Goal: Task Accomplishment & Management: Manage account settings

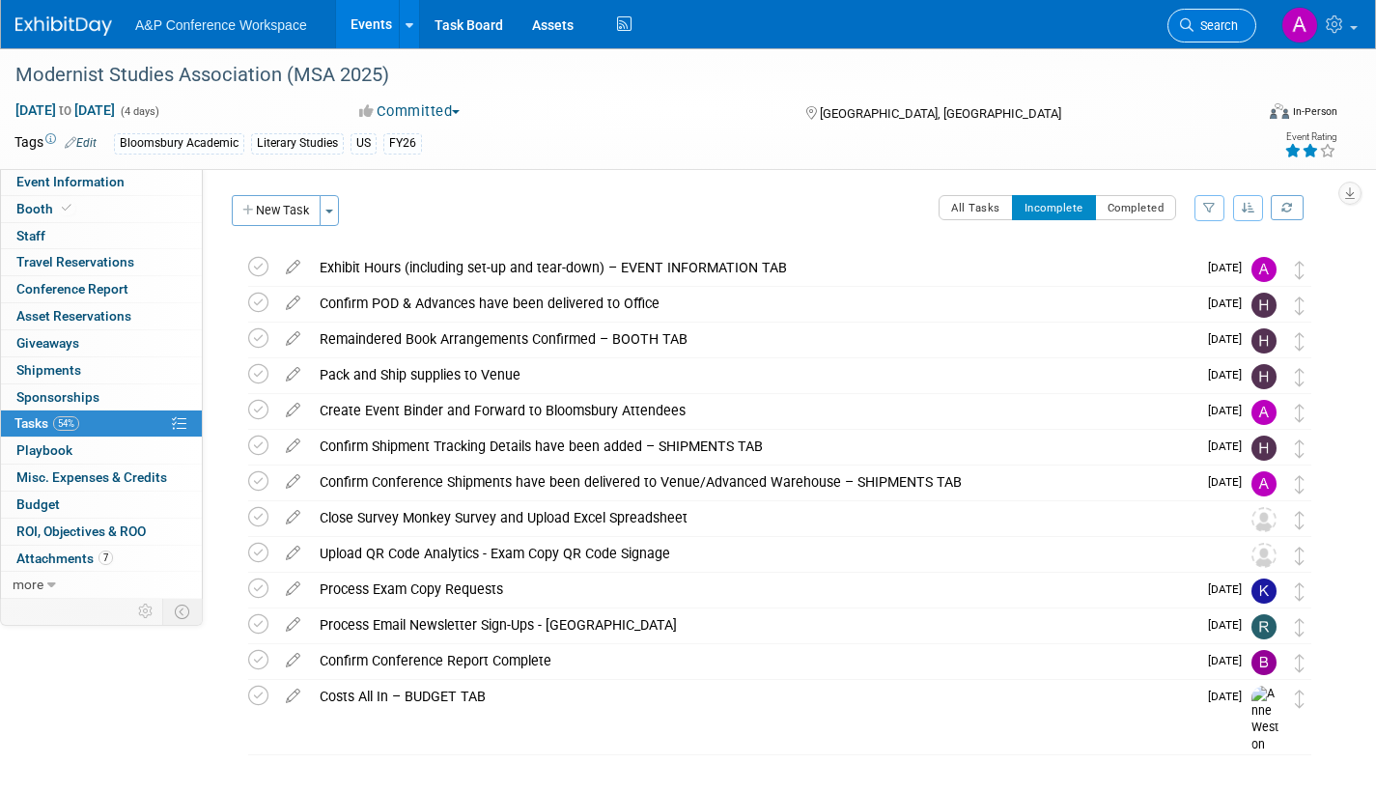
click at [1206, 24] on span "Search" at bounding box center [1216, 25] width 44 height 14
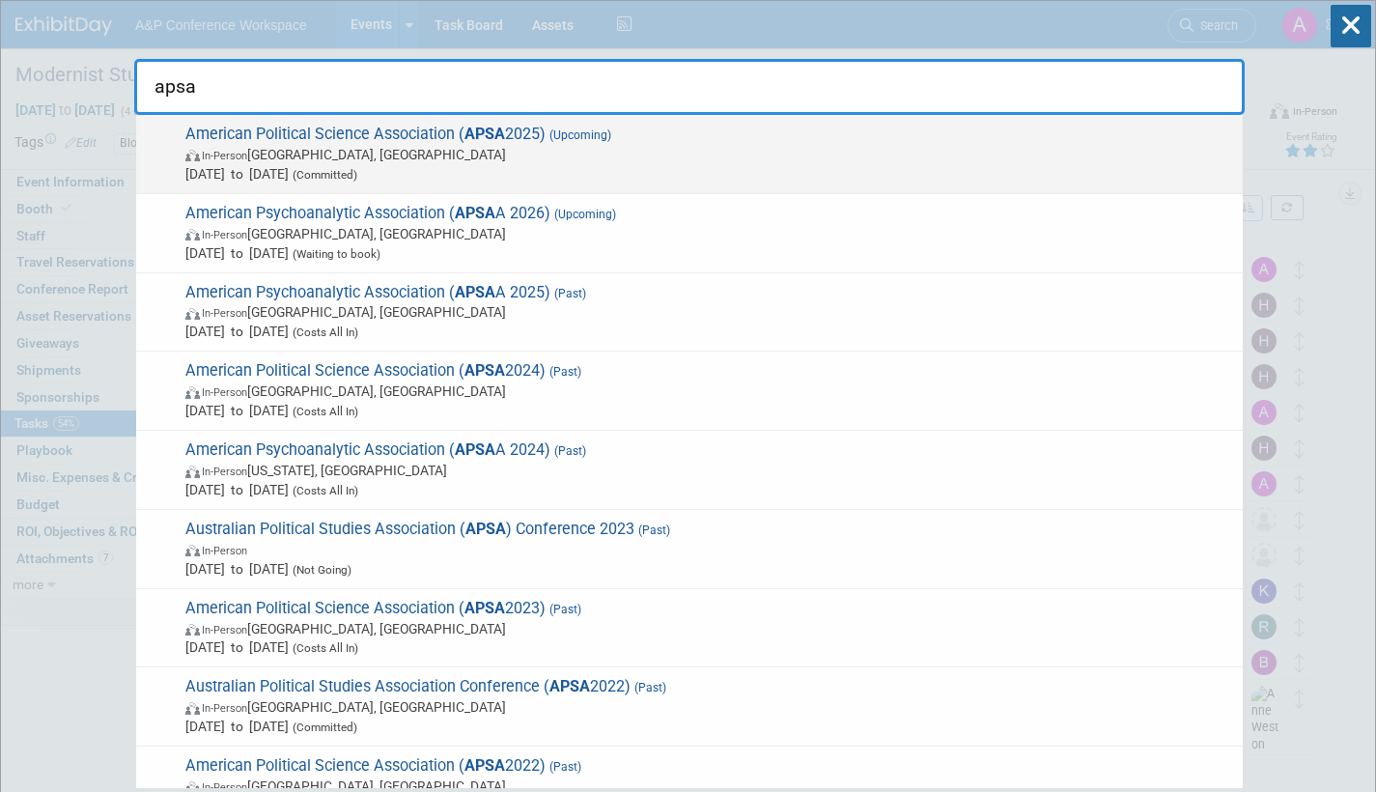
type input "apsa"
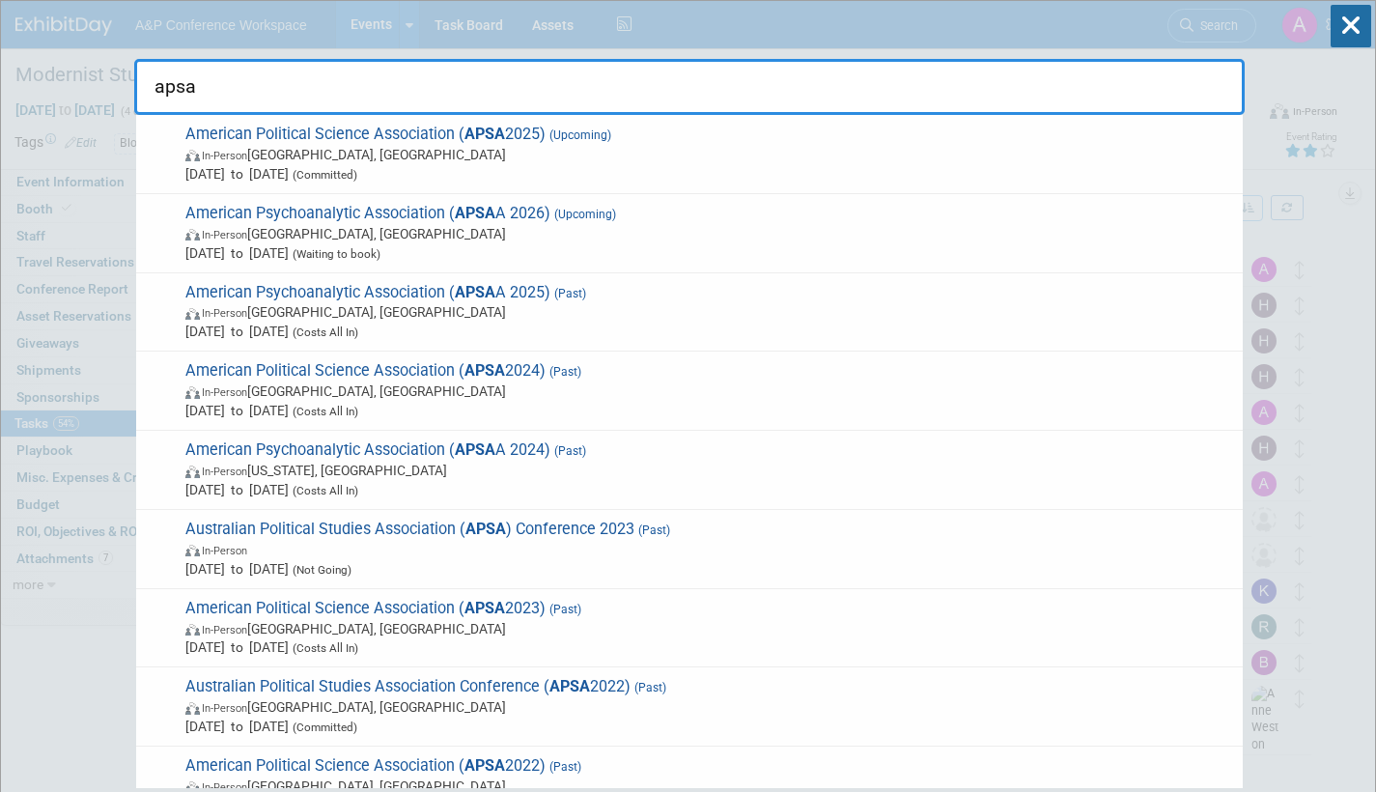
click at [577, 151] on span "In-Person Vancouver, Canada" at bounding box center [709, 154] width 1048 height 19
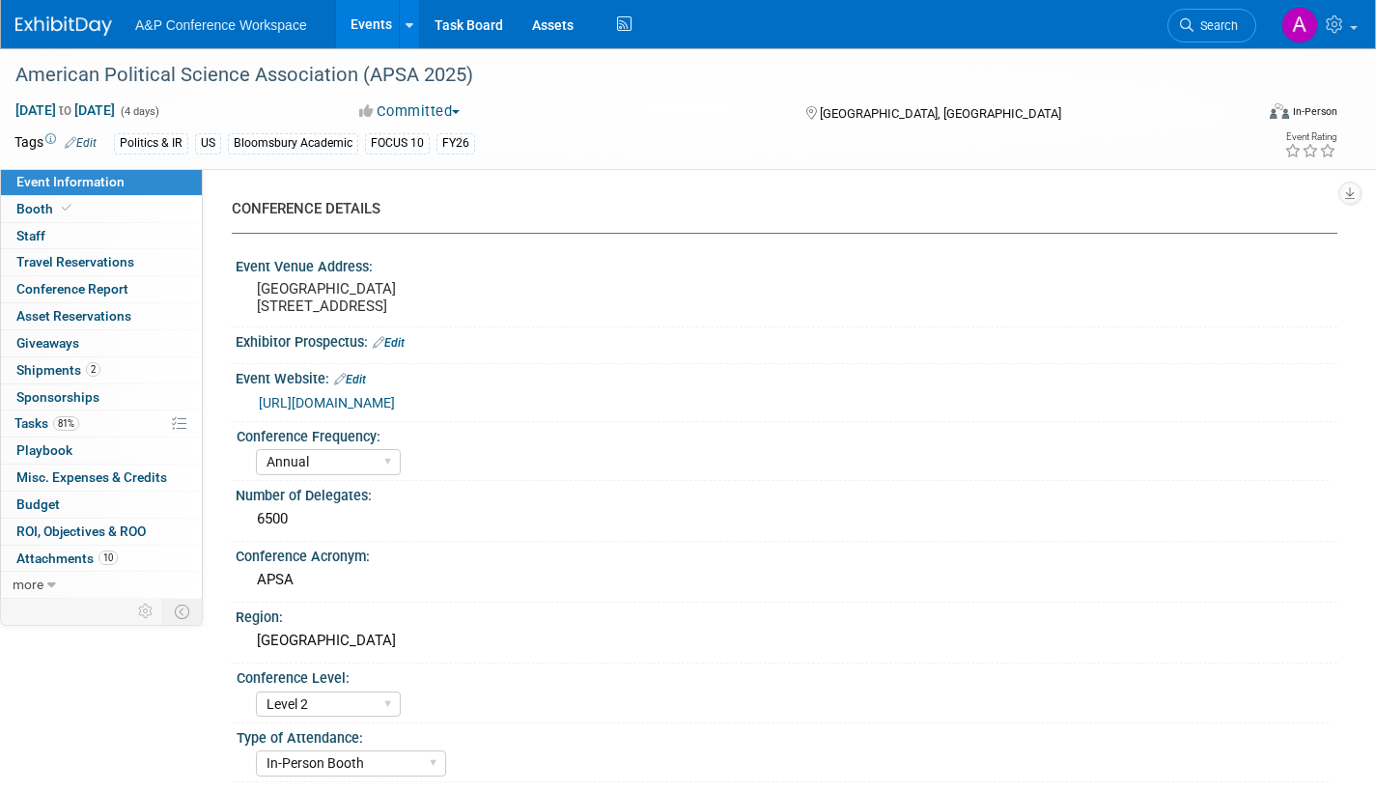
select select "Annual"
select select "Level 2"
select select "In-Person Booth"
select select "Politics & International Relations"
select select "Bloomsbury Academic"
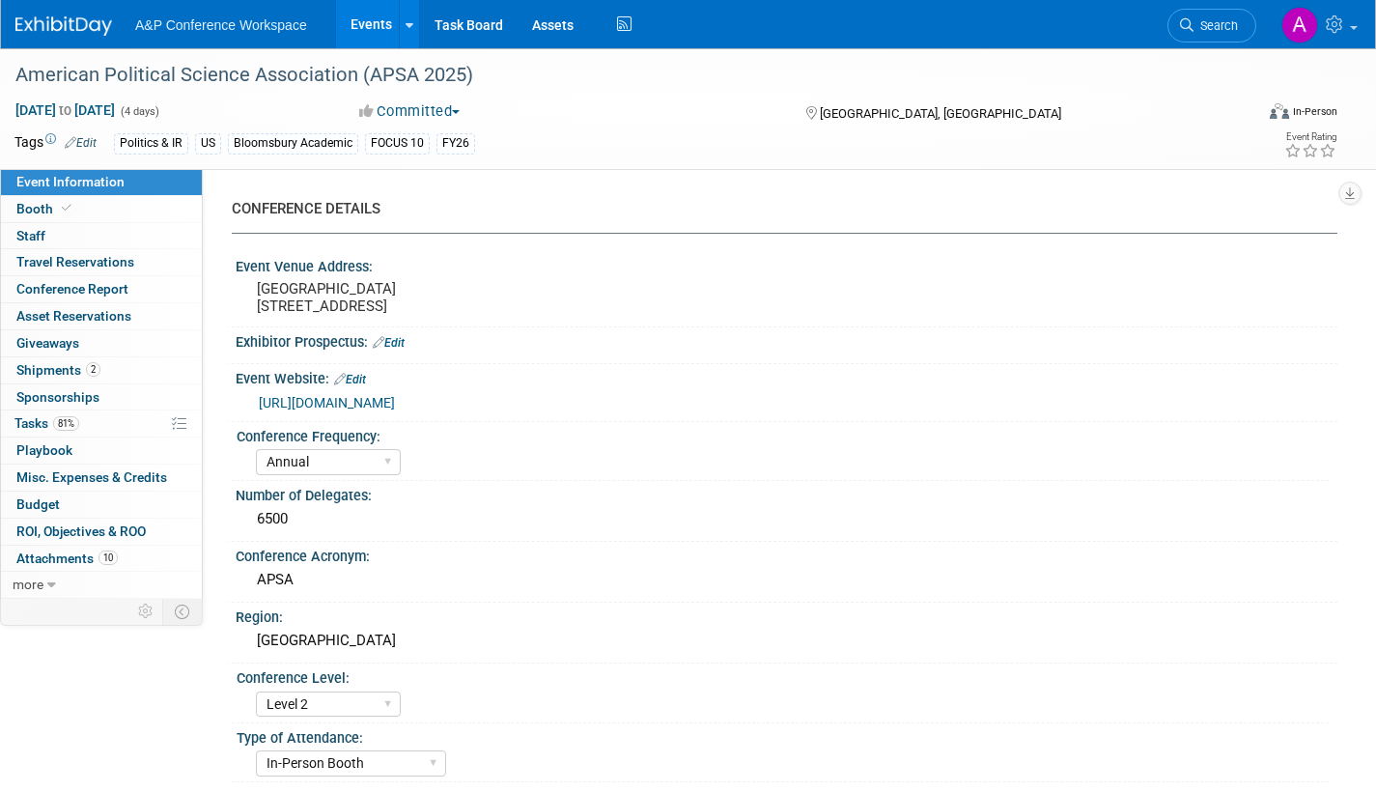
select select "[PERSON_NAME]"
select select "Networking/Commissioning"
click at [70, 559] on span "Attachments 10" at bounding box center [66, 557] width 101 height 15
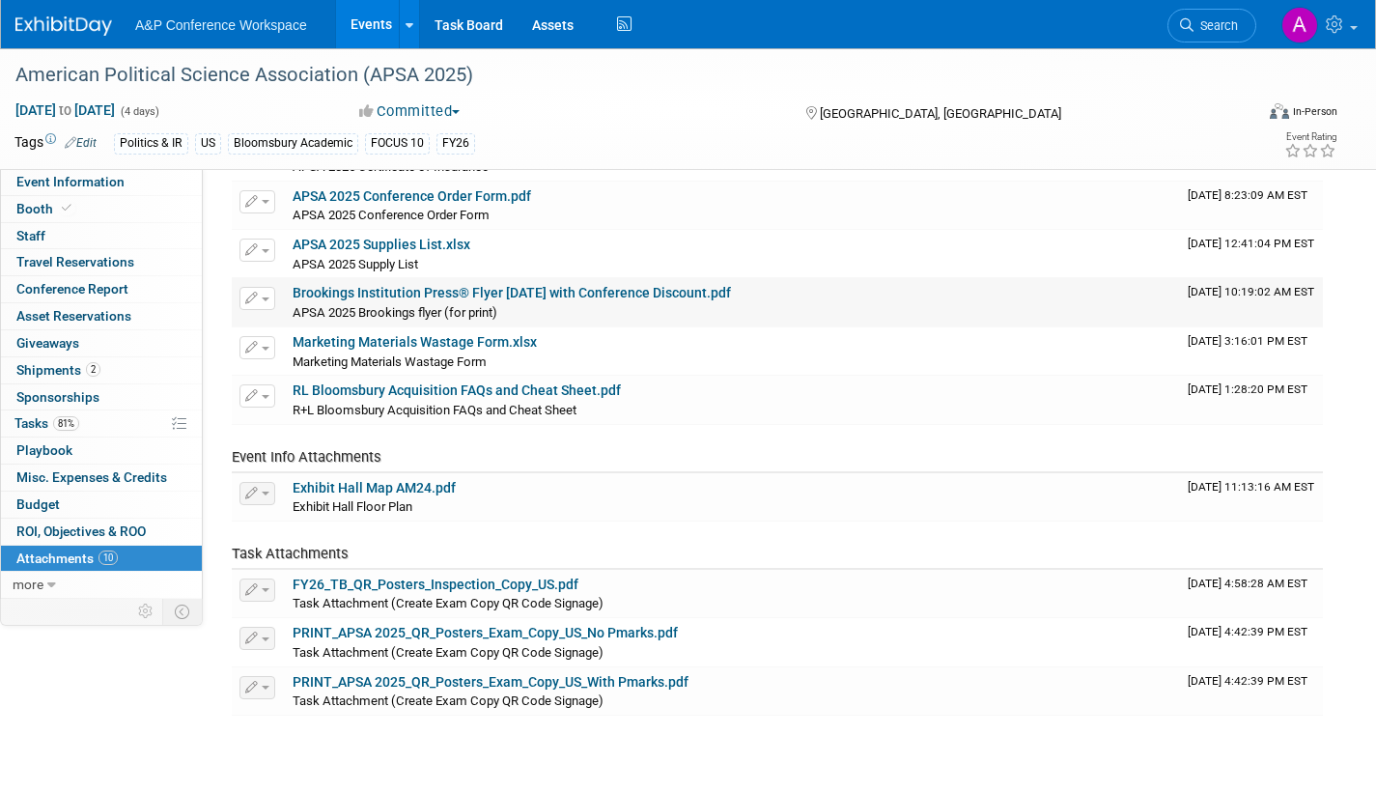
scroll to position [193, 0]
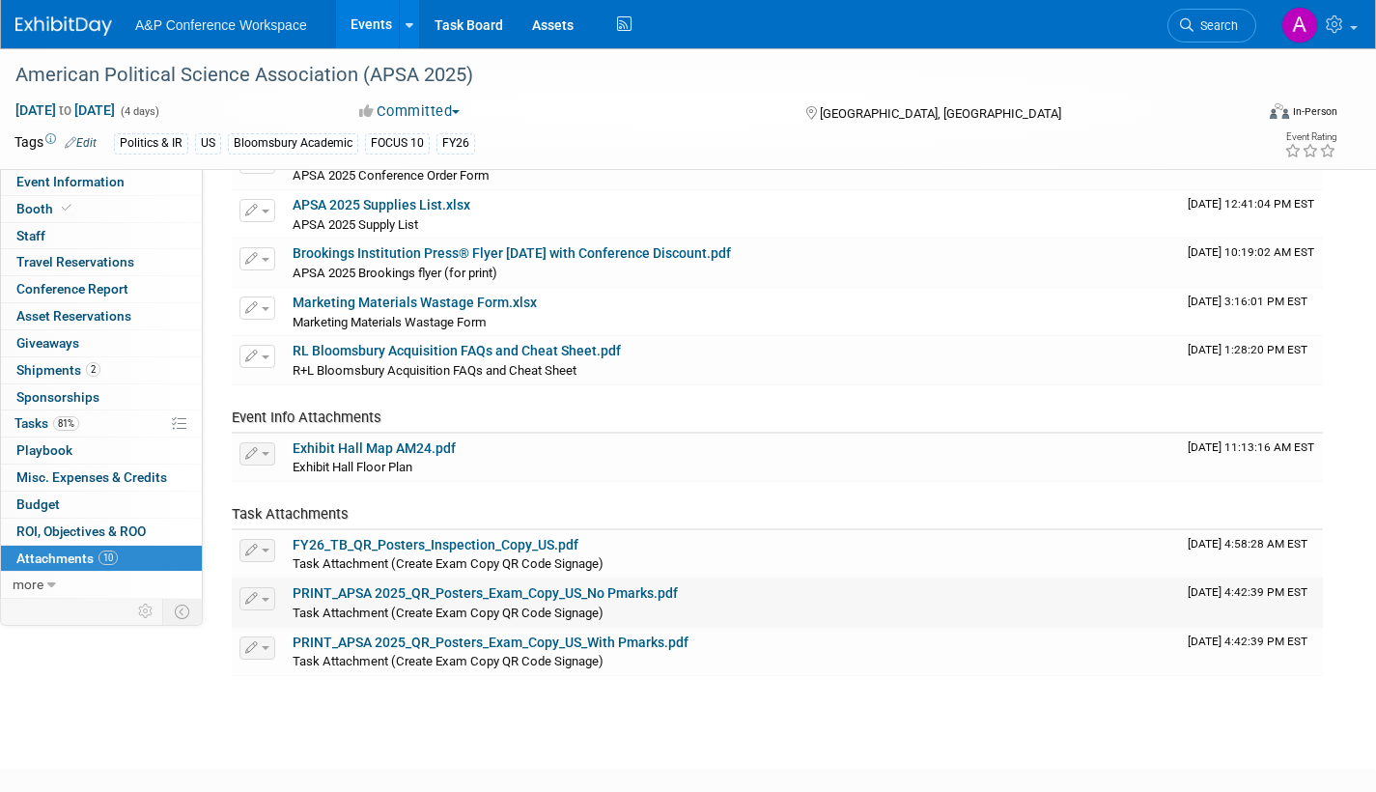
click at [549, 589] on link "PRINT_APSA 2025_QR_Posters_Exam_Copy_US_No Pmarks.pdf" at bounding box center [485, 592] width 385 height 15
click at [80, 179] on span "Event Information" at bounding box center [70, 181] width 108 height 15
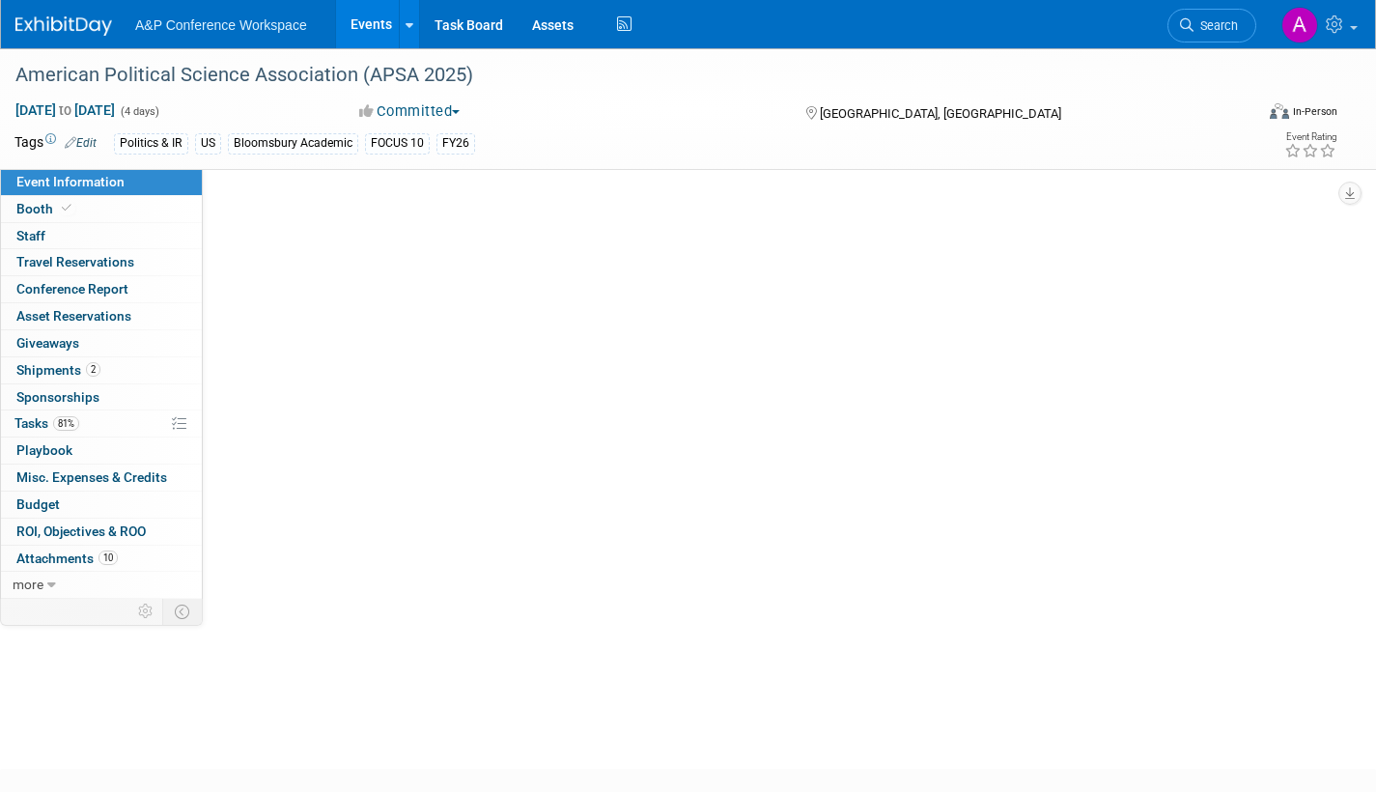
scroll to position [0, 0]
select select "Annual"
select select "Level 2"
select select "In-Person Booth"
select select "Politics & International Relations"
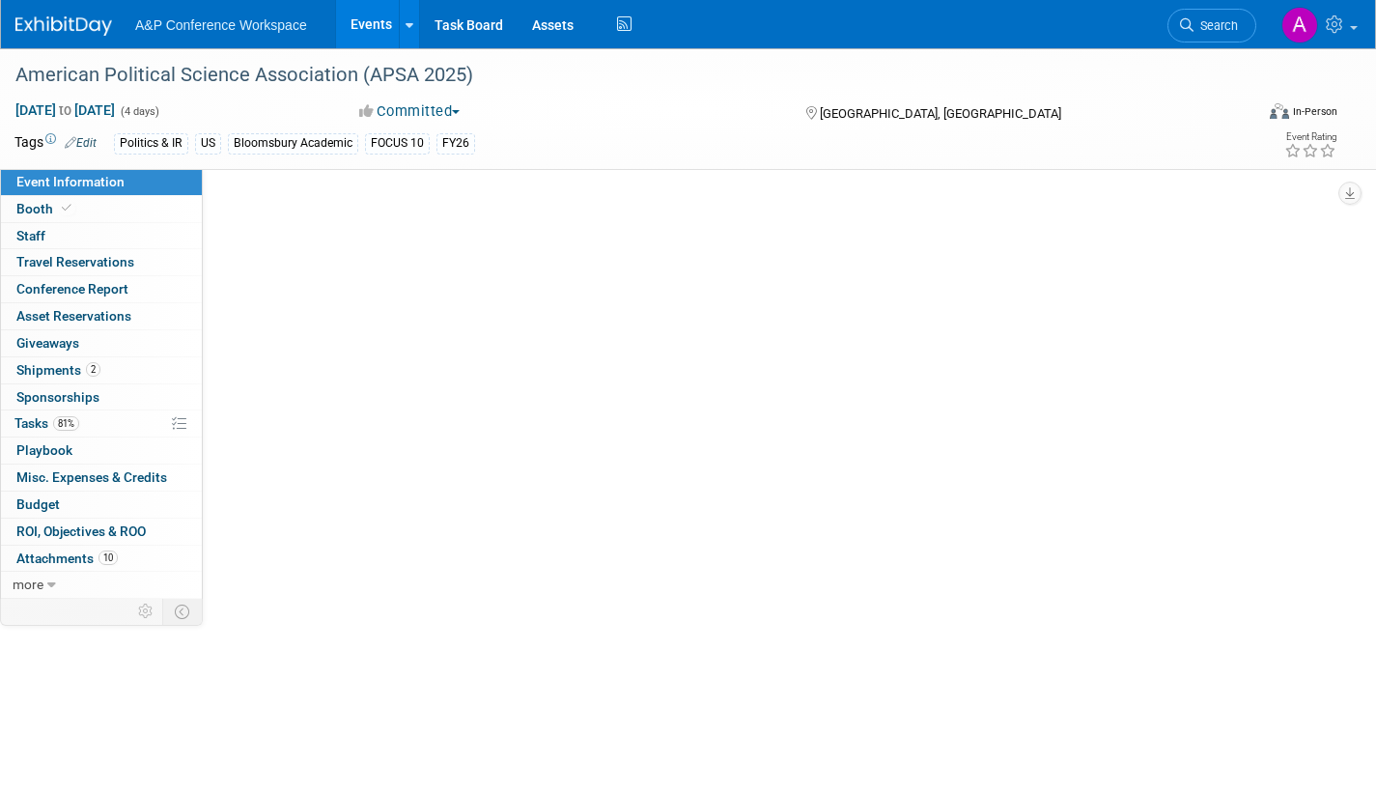
select select "Bloomsbury Academic"
select select "[PERSON_NAME]"
select select "Networking/Commissioning"
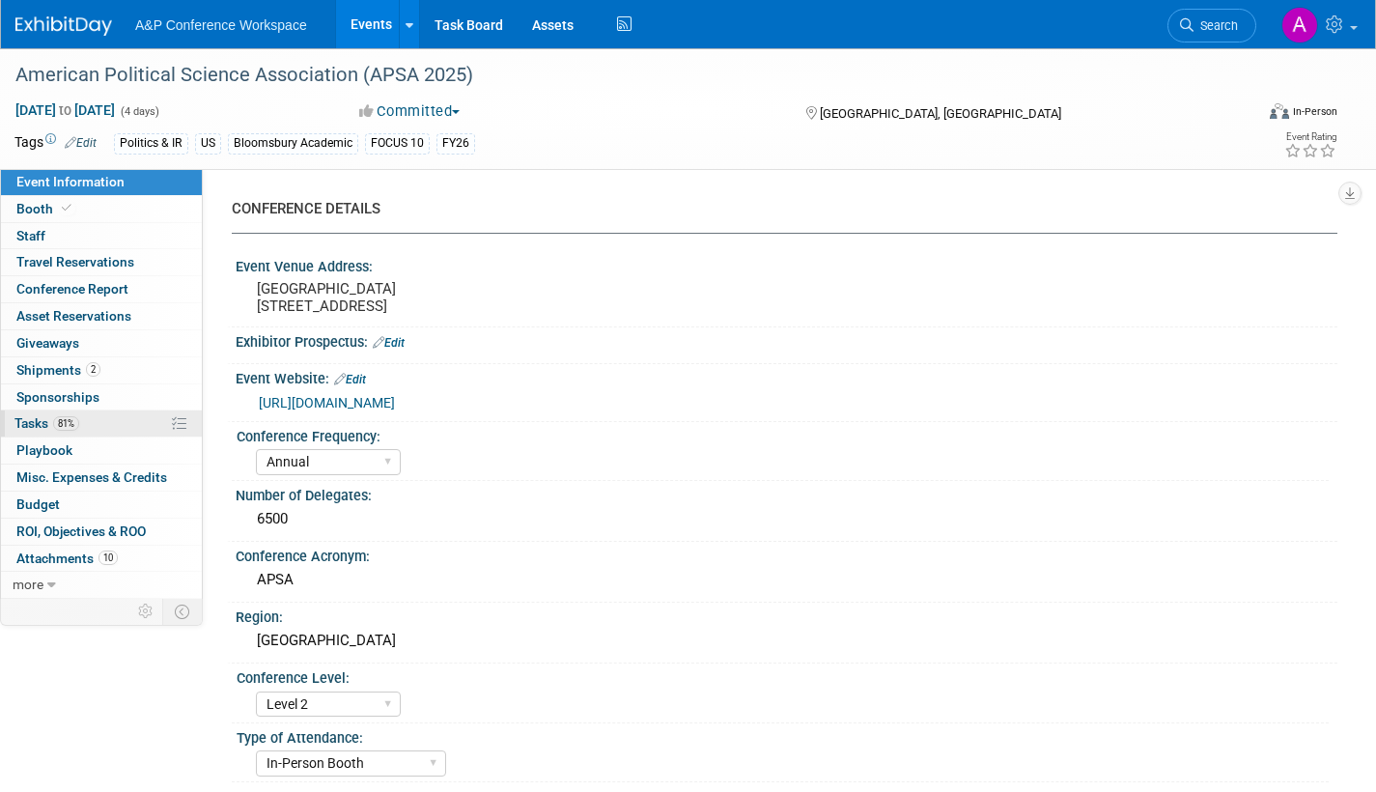
click at [23, 421] on span "Tasks 81%" at bounding box center [46, 422] width 65 height 15
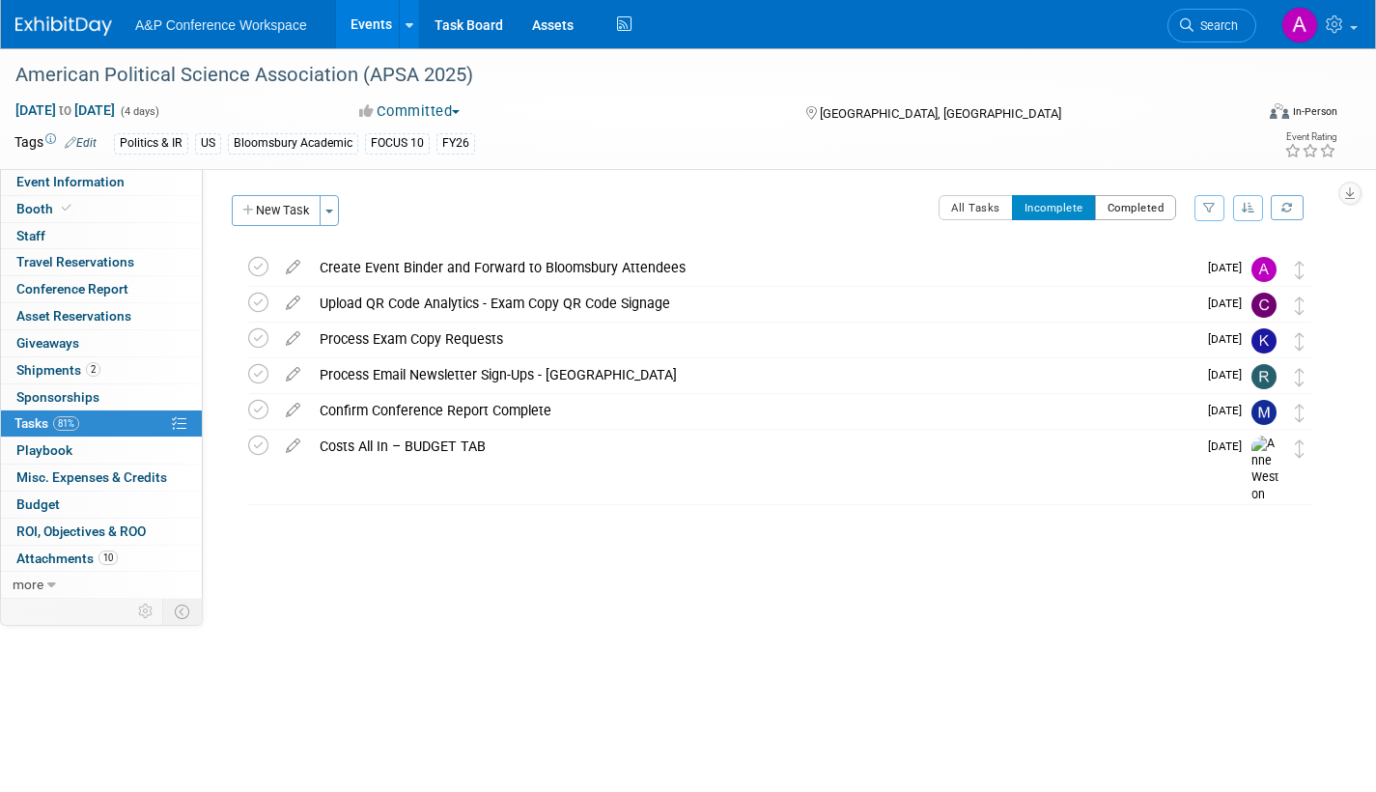
click at [1160, 206] on button "Completed" at bounding box center [1136, 207] width 82 height 25
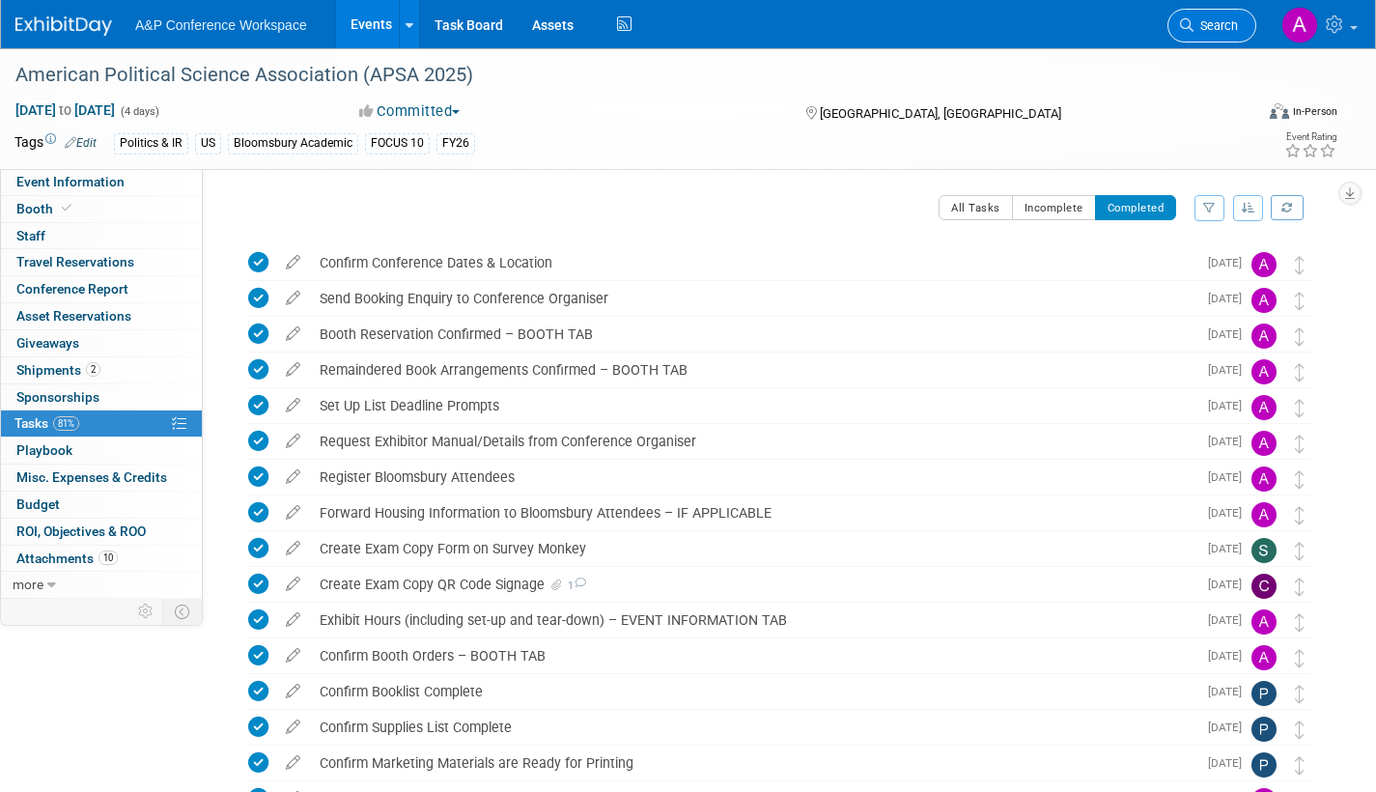
click at [1209, 34] on link "Search" at bounding box center [1211, 26] width 89 height 34
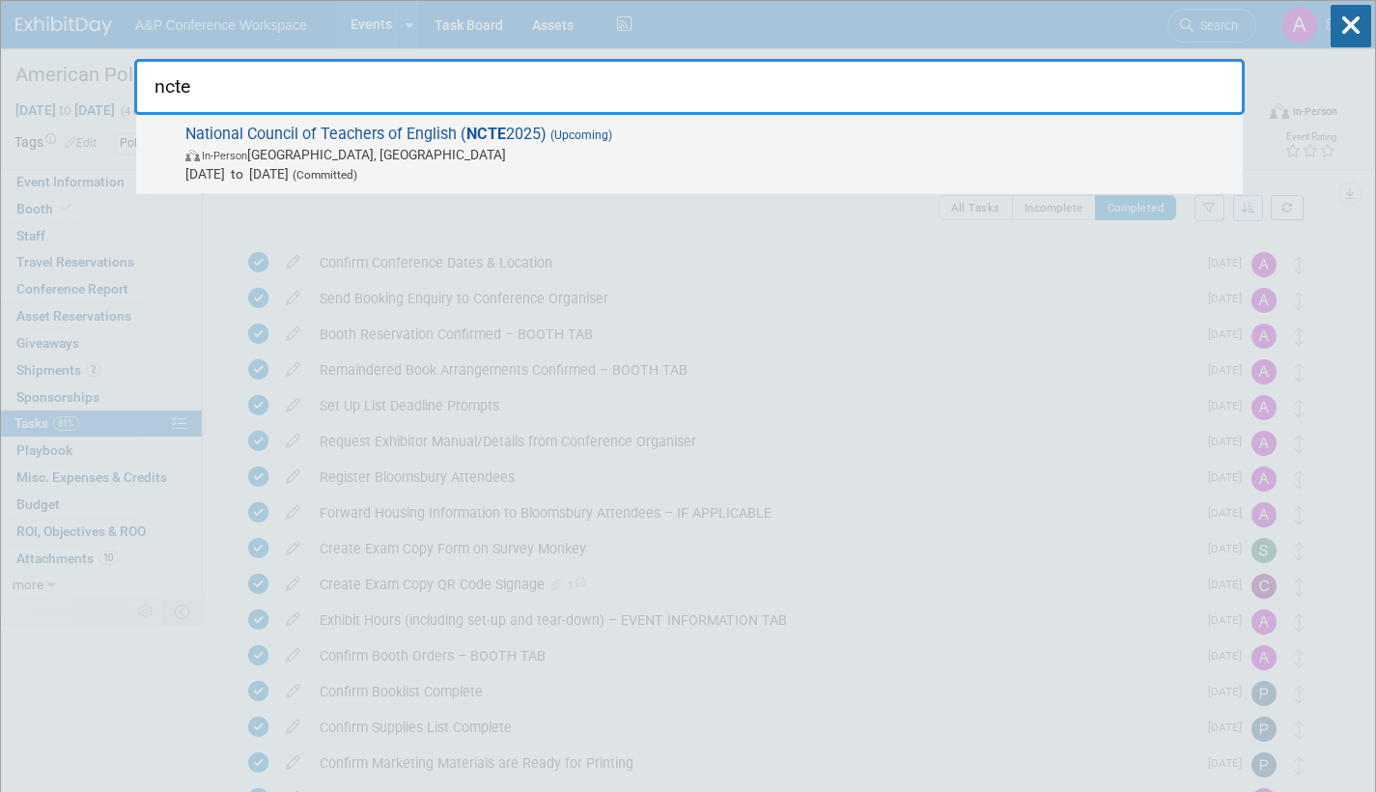
type input "ncte"
click at [670, 171] on span "Nov 20, 2025 to Nov 23, 2025 (Committed)" at bounding box center [709, 173] width 1048 height 19
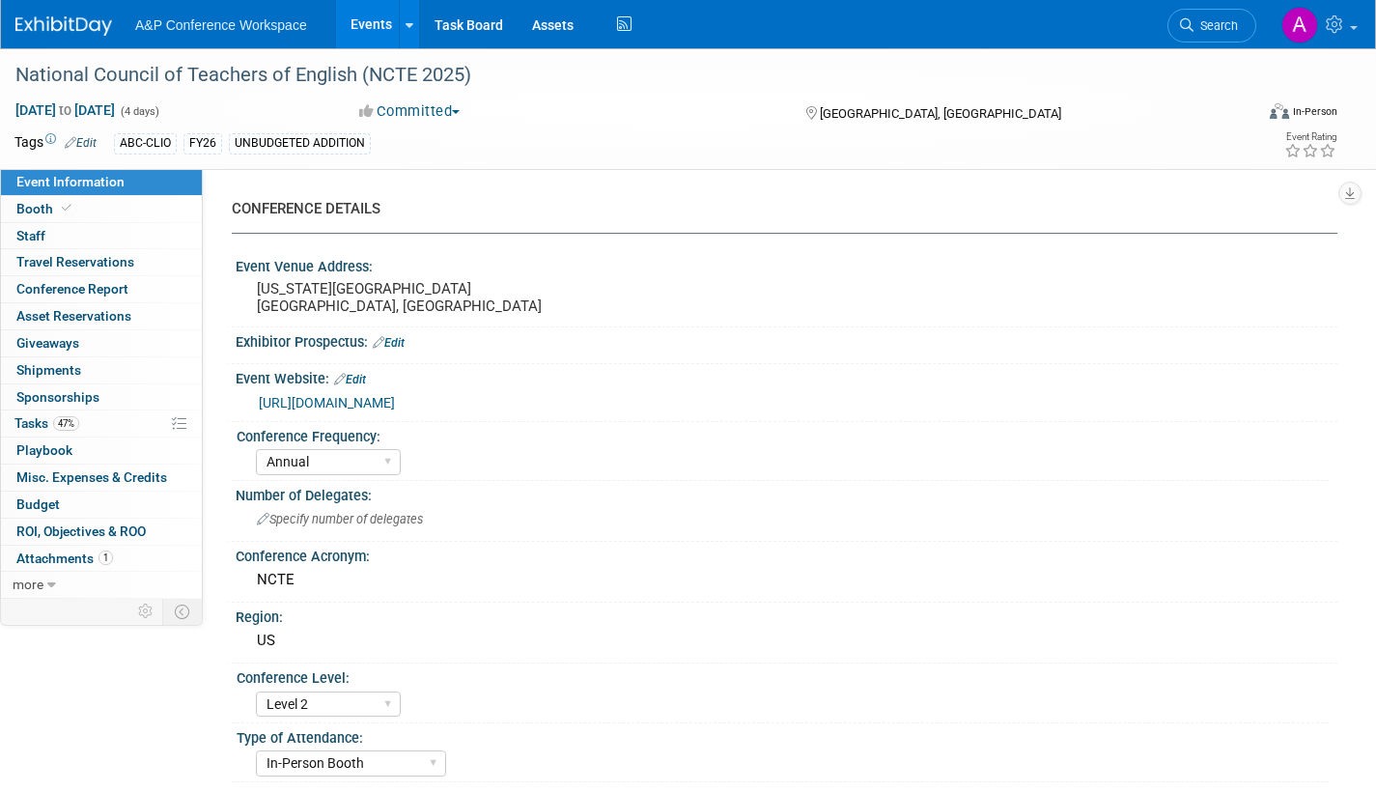
select select "Annual"
select select "Level 2"
select select "In-Person Booth"
select select "Schools"
select select "Bloomsbury Digital Resources"
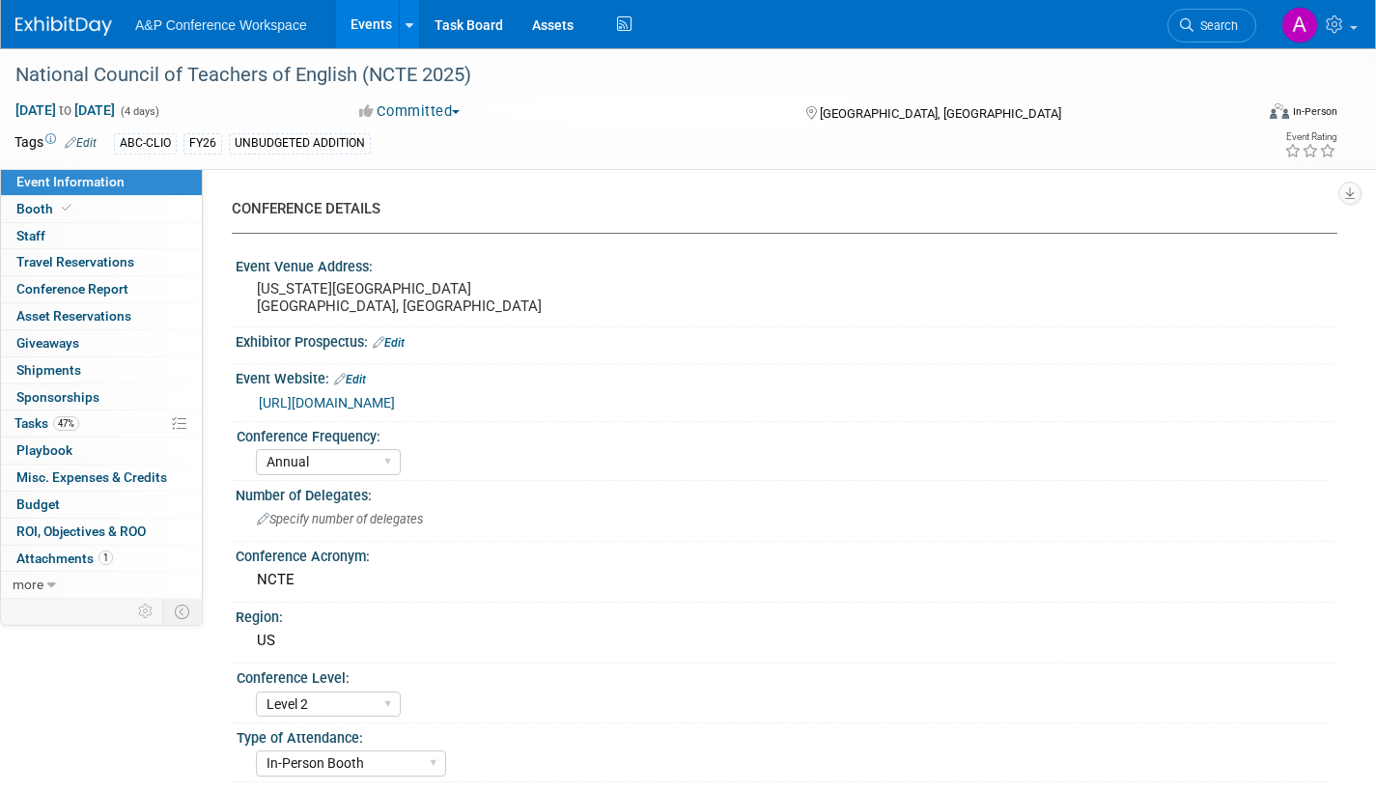
select select "[PERSON_NAME]"
select select "Brand/Subject Presence​"
click at [35, 421] on span "Tasks 47%" at bounding box center [46, 422] width 65 height 15
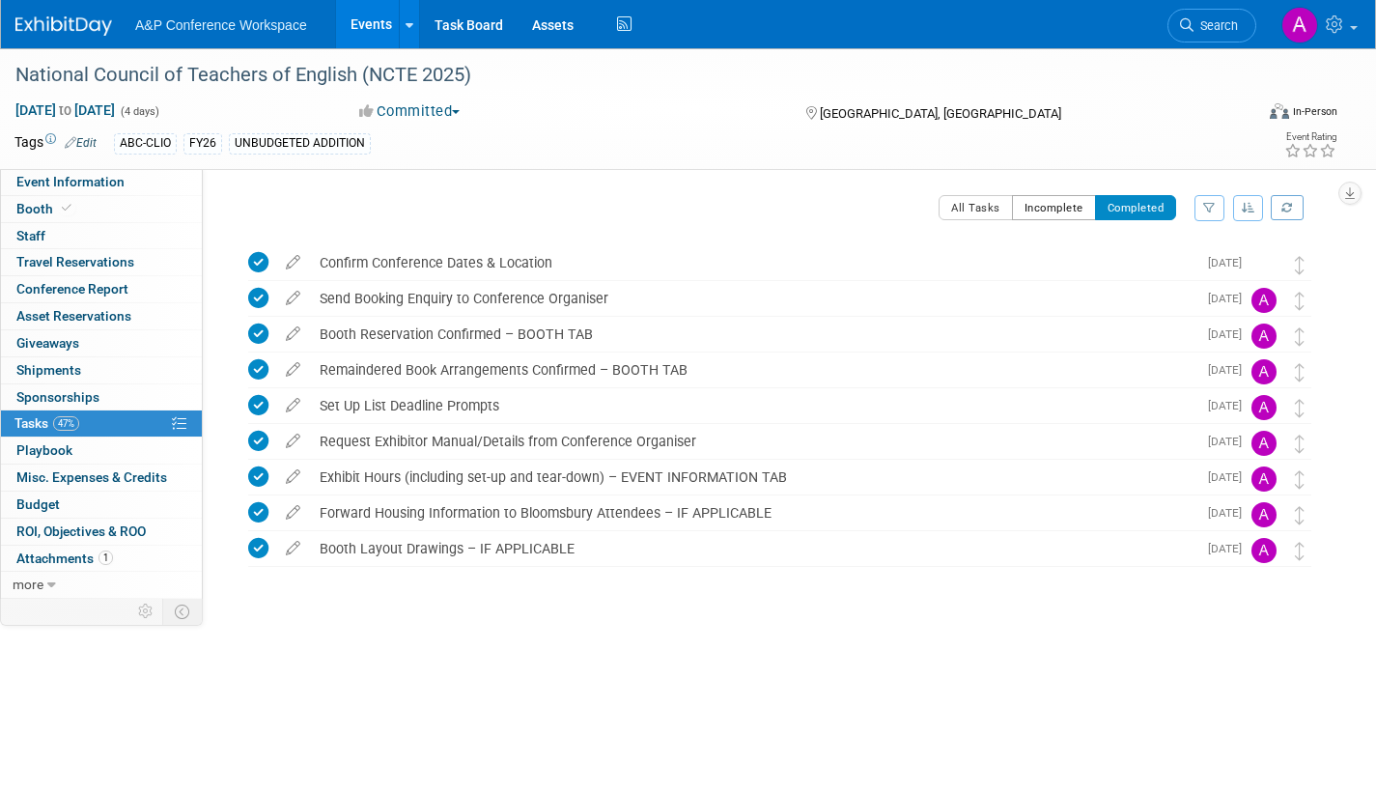
click at [1057, 204] on button "Incomplete" at bounding box center [1054, 207] width 84 height 25
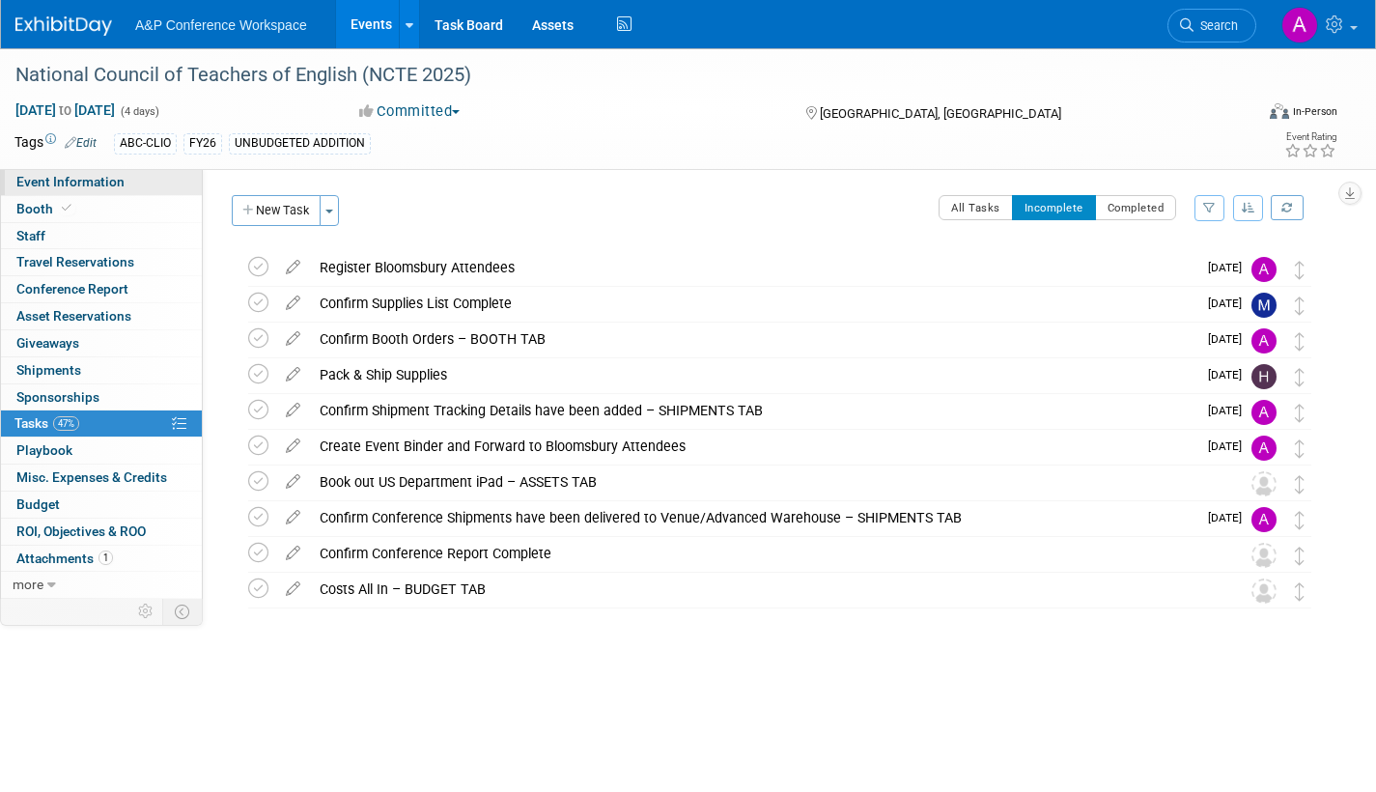
click at [106, 181] on span "Event Information" at bounding box center [70, 181] width 108 height 15
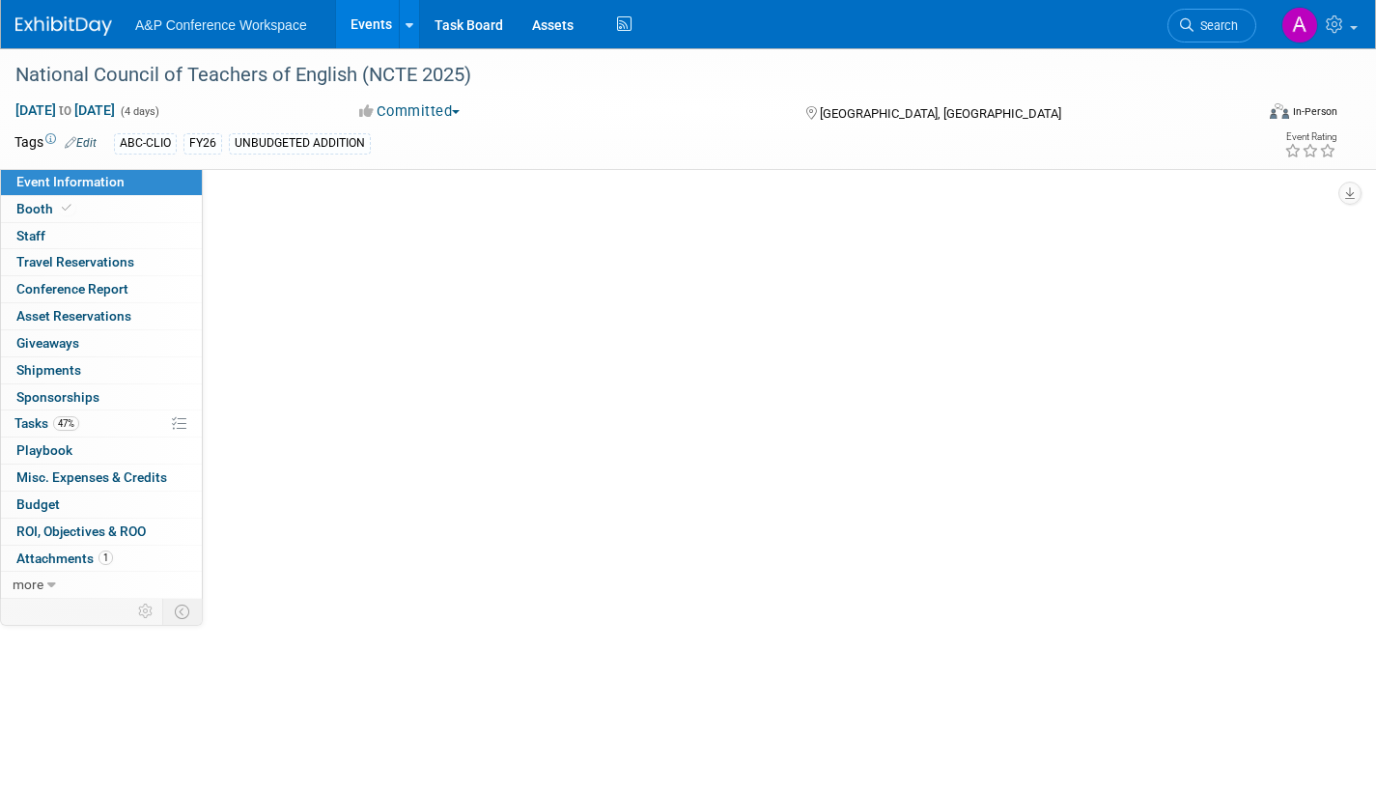
select select "Annual"
select select "Level 2"
select select "In-Person Booth"
select select "Schools"
select select "Bloomsbury Digital Resources"
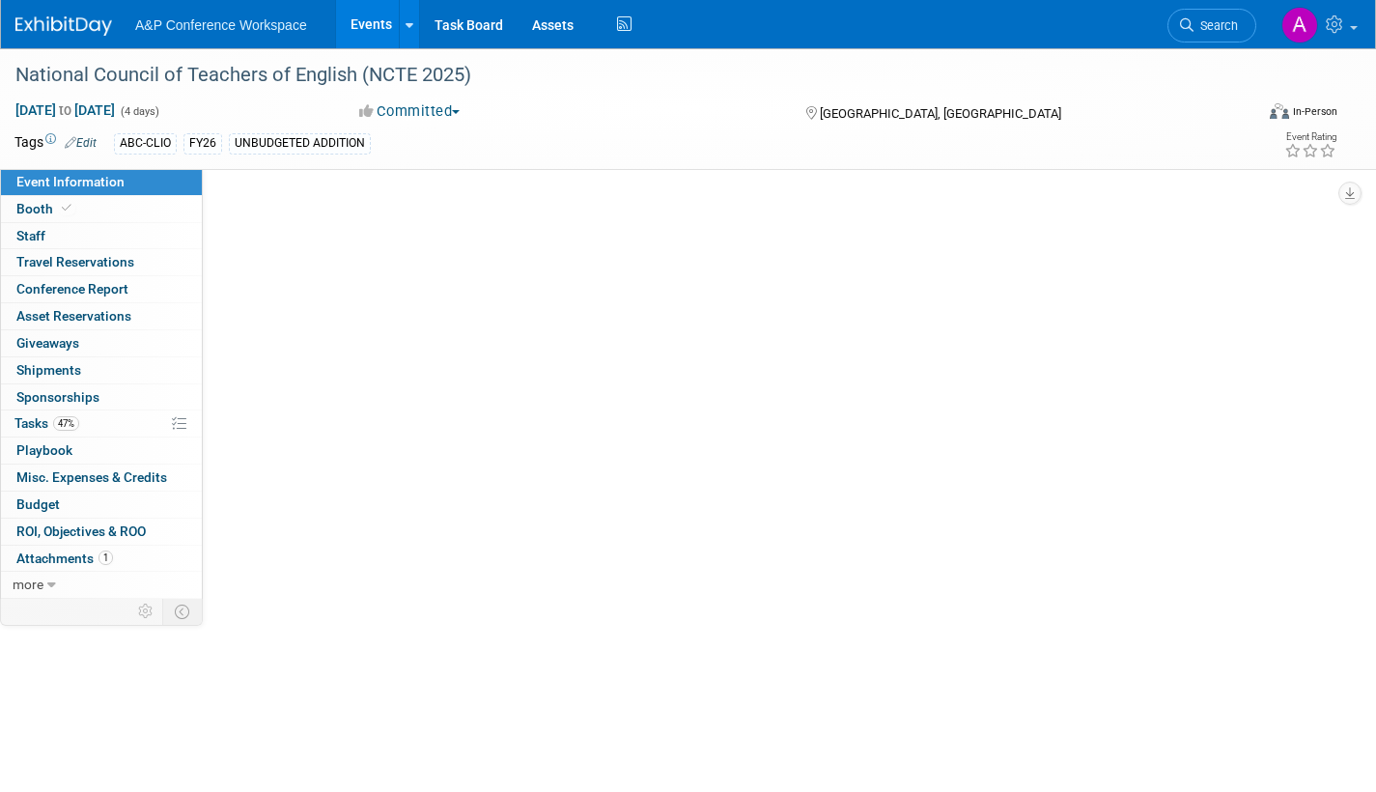
select select "[PERSON_NAME]"
select select "Brand/Subject Presence​"
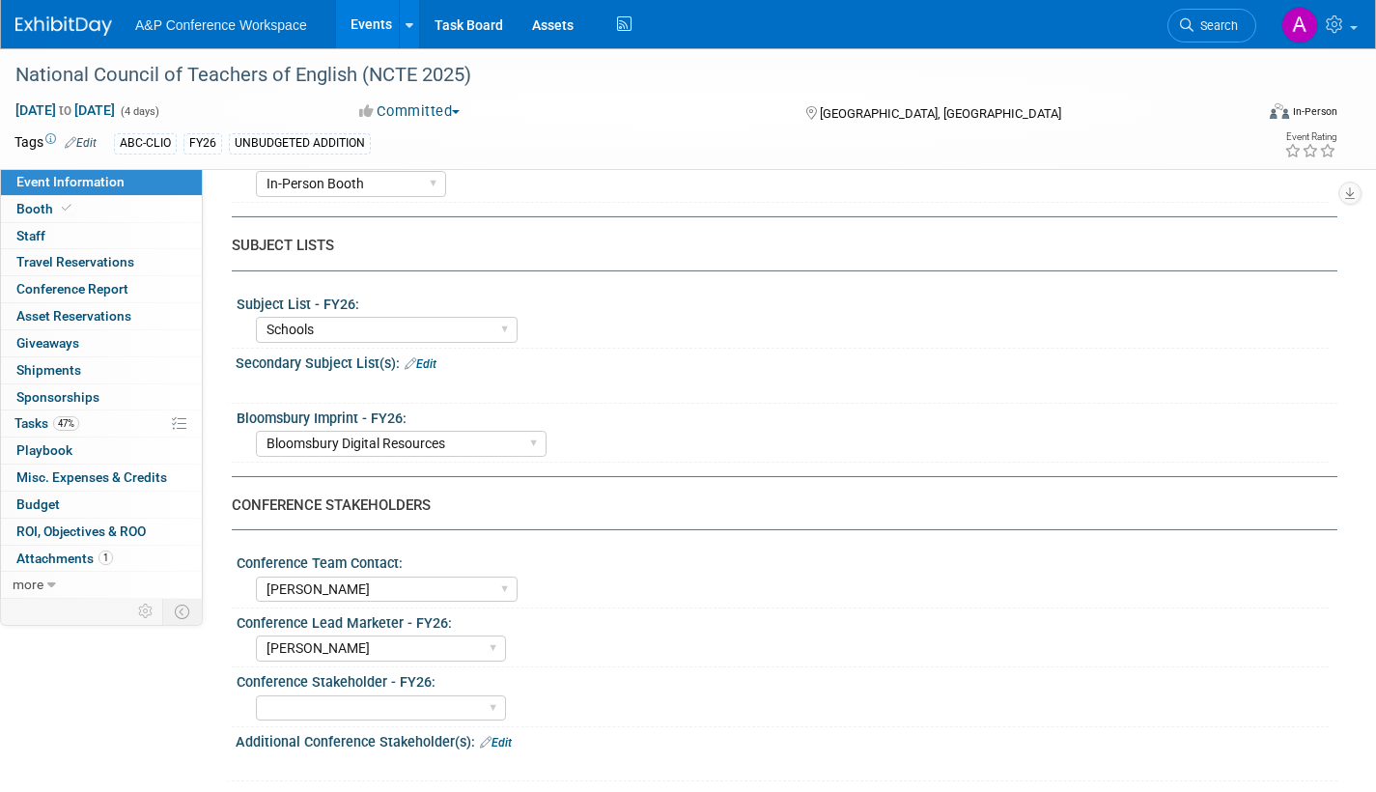
scroll to position [773, 0]
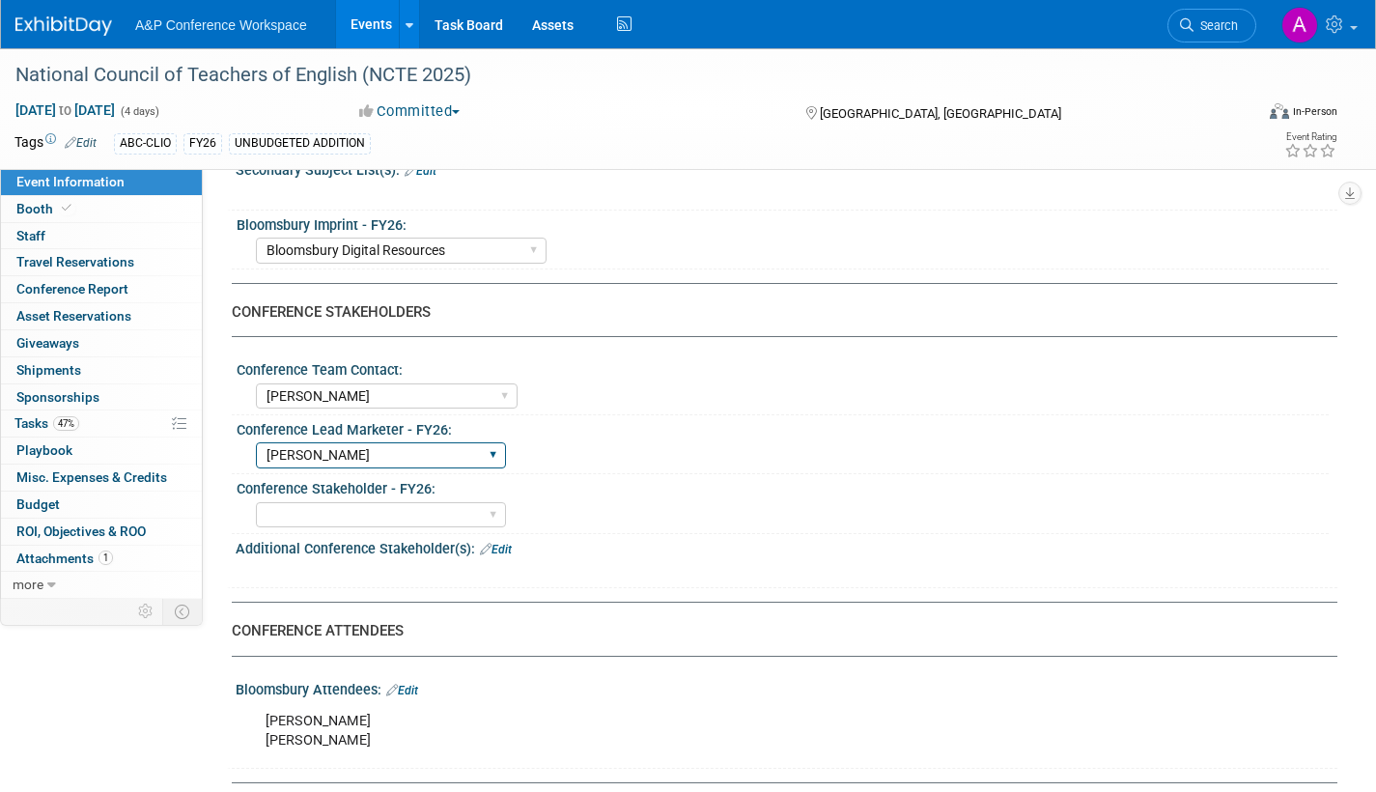
click at [421, 453] on select "Abigail Larkin Alice Billington Ami Reitmeier Amy Suratia Andy Boyd Anna Robert…" at bounding box center [381, 455] width 250 height 26
select select "[PERSON_NAME]"
click at [256, 442] on select "Abigail Larkin Alice Billington Ami Reitmeier Amy Suratia Andy Boyd Anna Robert…" at bounding box center [381, 455] width 250 height 26
click at [380, 510] on select "Abigail Larkin Alice Billington Ami Reitmeier Amy Suratia Andy Boyd Anna Robert…" at bounding box center [381, 515] width 250 height 26
select select "[PERSON_NAME]"
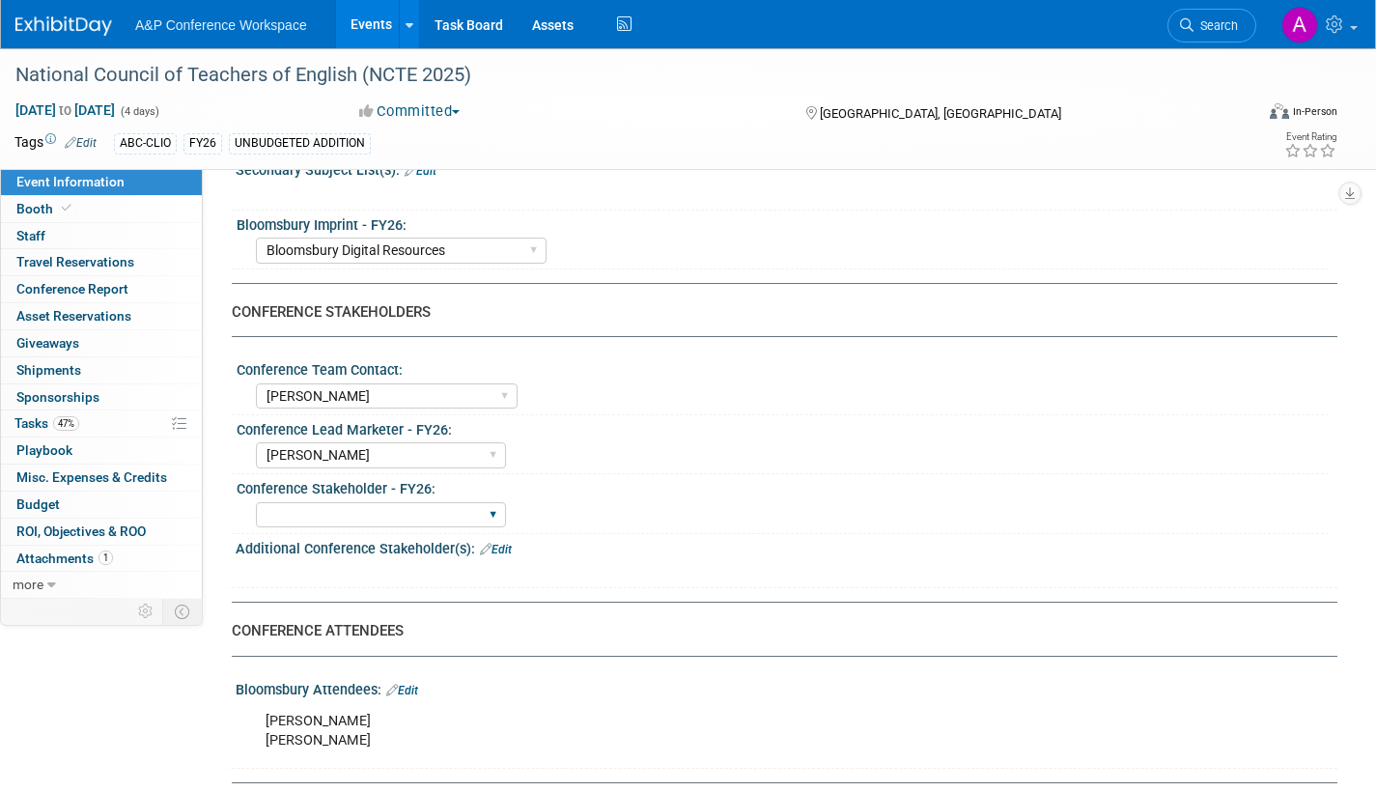
click at [256, 502] on select "Abigail Larkin Alice Billington Ami Reitmeier Amy Suratia Andy Boyd Anna Robert…" at bounding box center [381, 515] width 250 height 26
click at [495, 547] on link "Edit" at bounding box center [496, 550] width 32 height 14
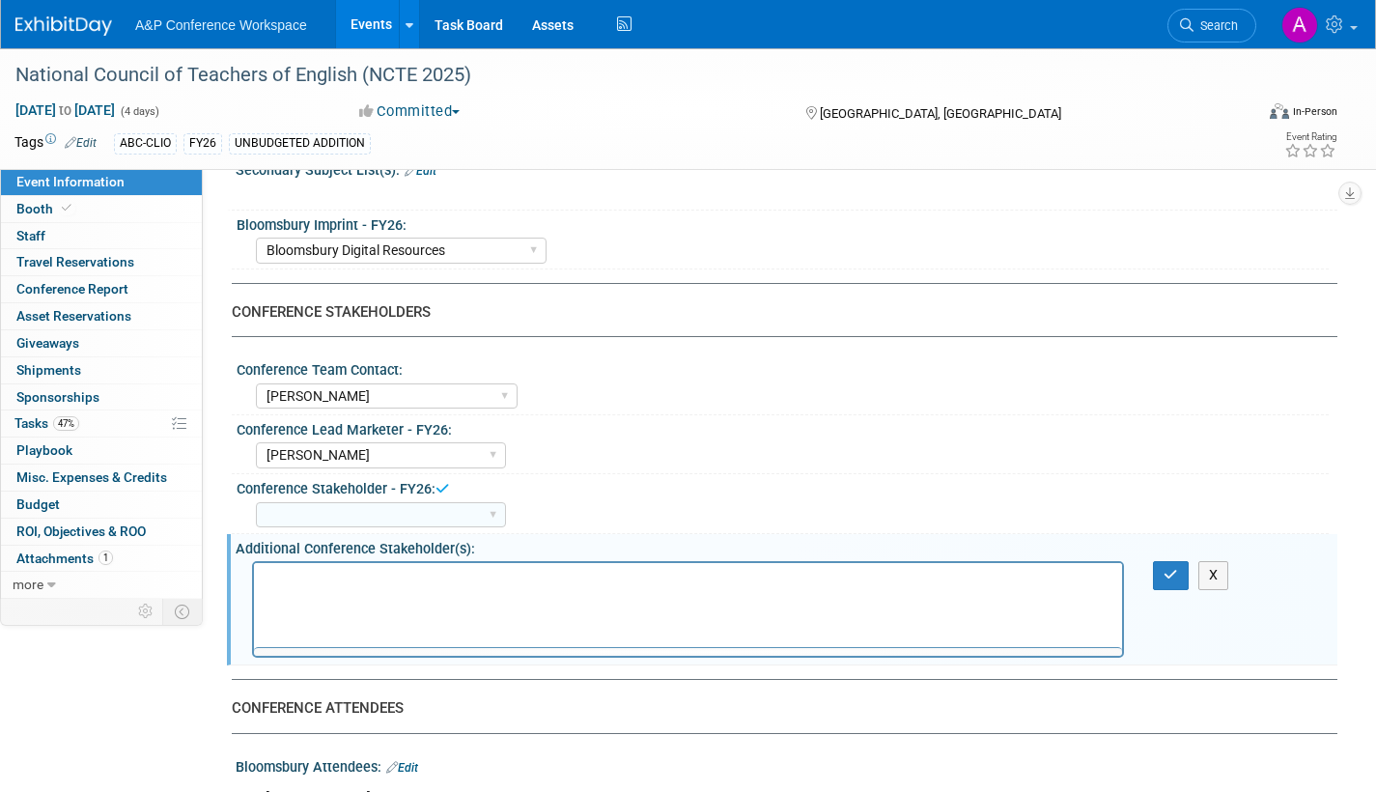
scroll to position [0, 0]
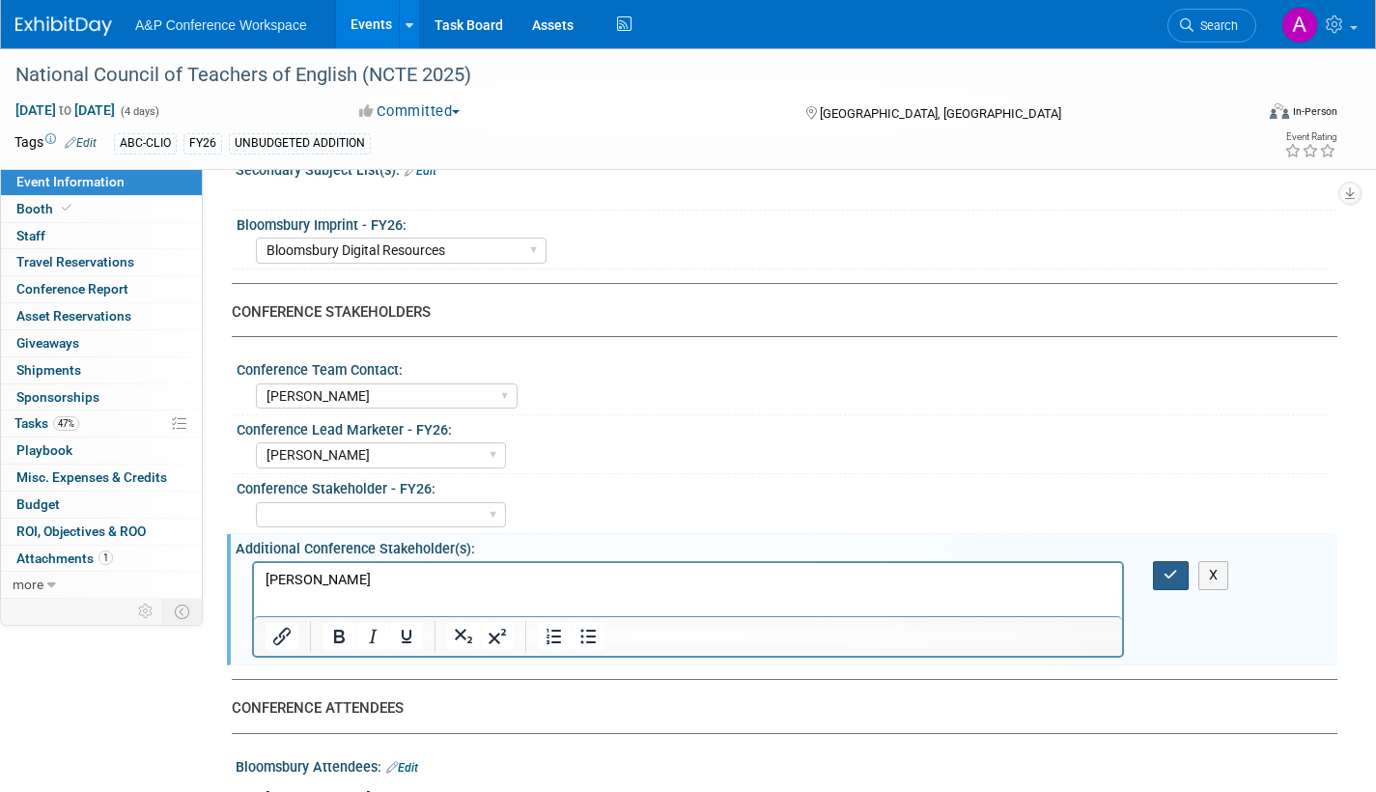
click at [1167, 572] on icon "button" at bounding box center [1171, 575] width 14 height 14
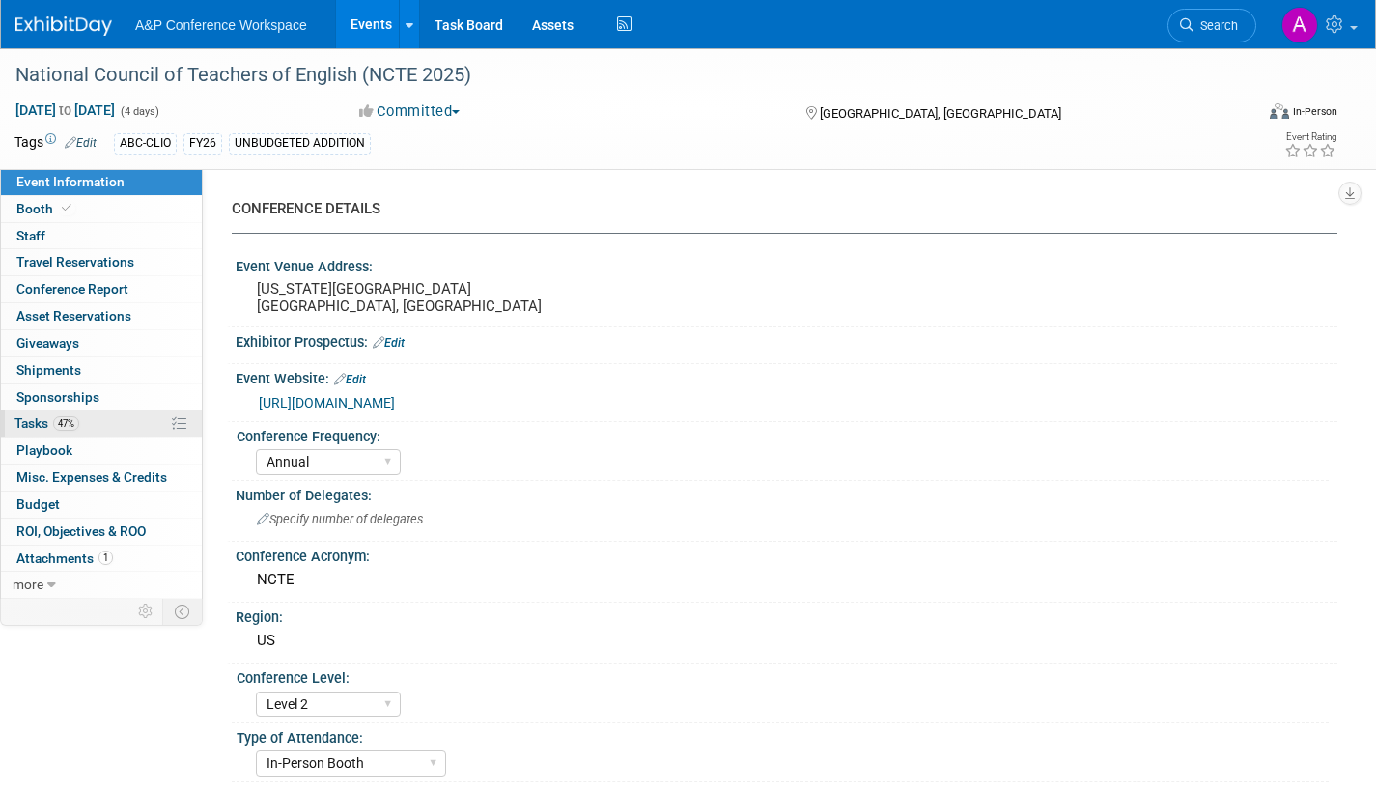
click at [25, 421] on span "Tasks 47%" at bounding box center [46, 422] width 65 height 15
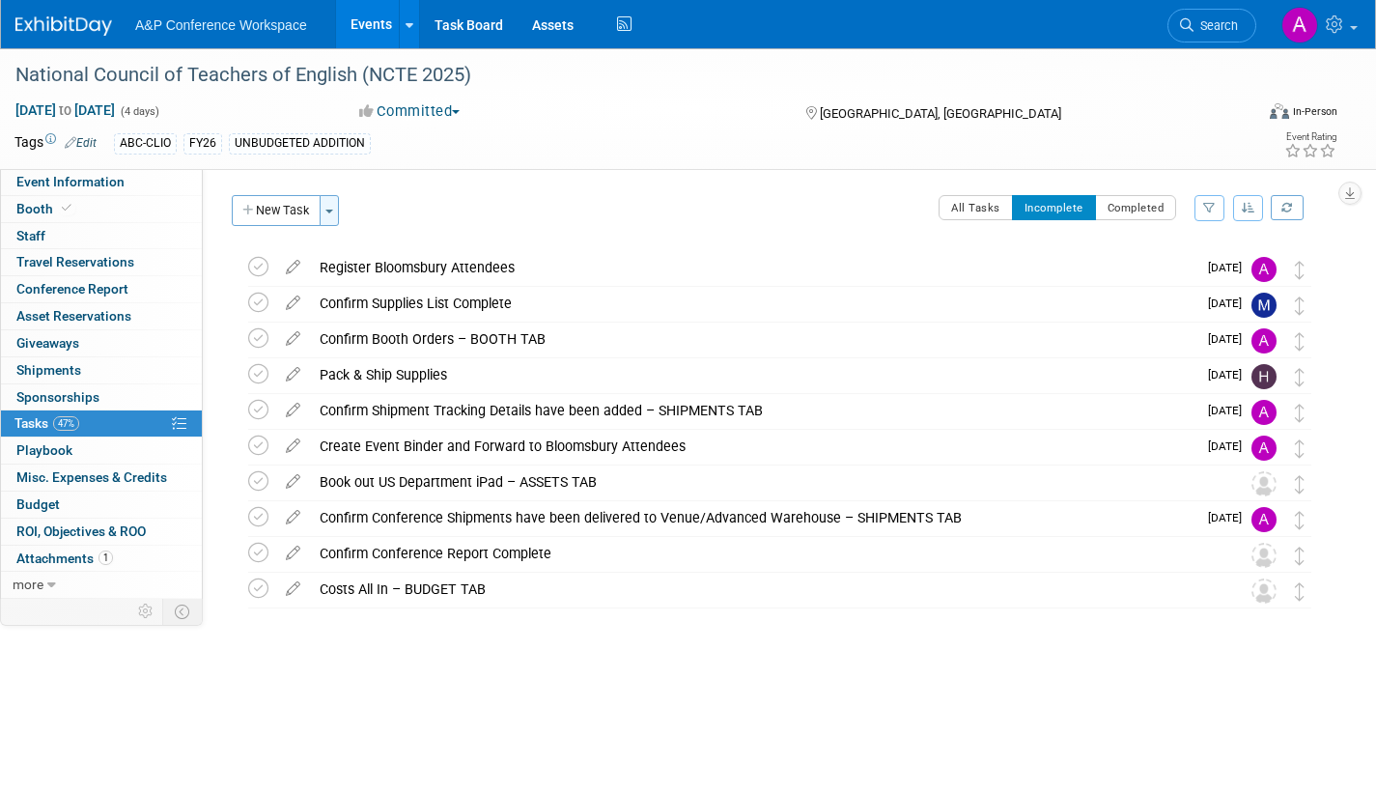
click at [333, 211] on span "button" at bounding box center [329, 212] width 8 height 4
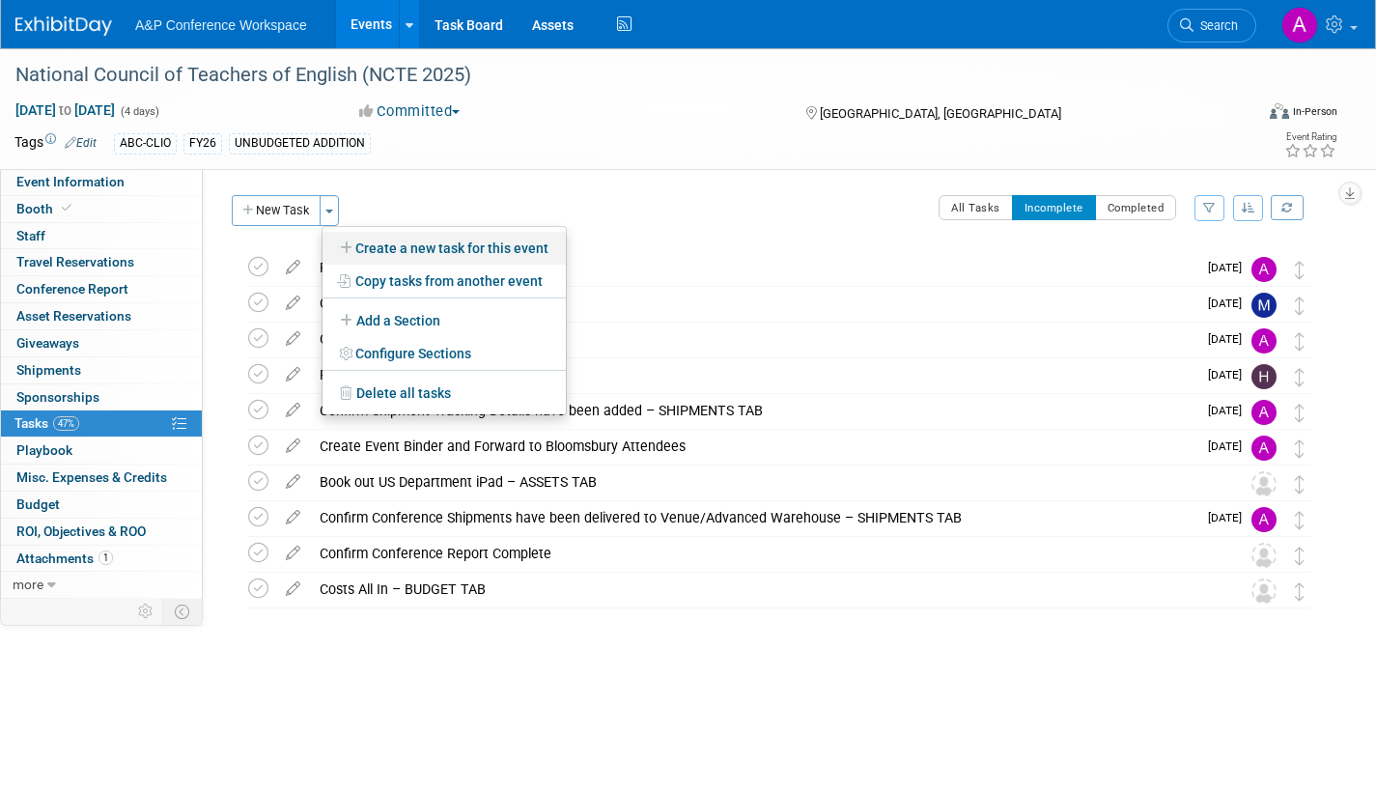
click at [405, 250] on link "Create a new task for this event" at bounding box center [444, 248] width 243 height 33
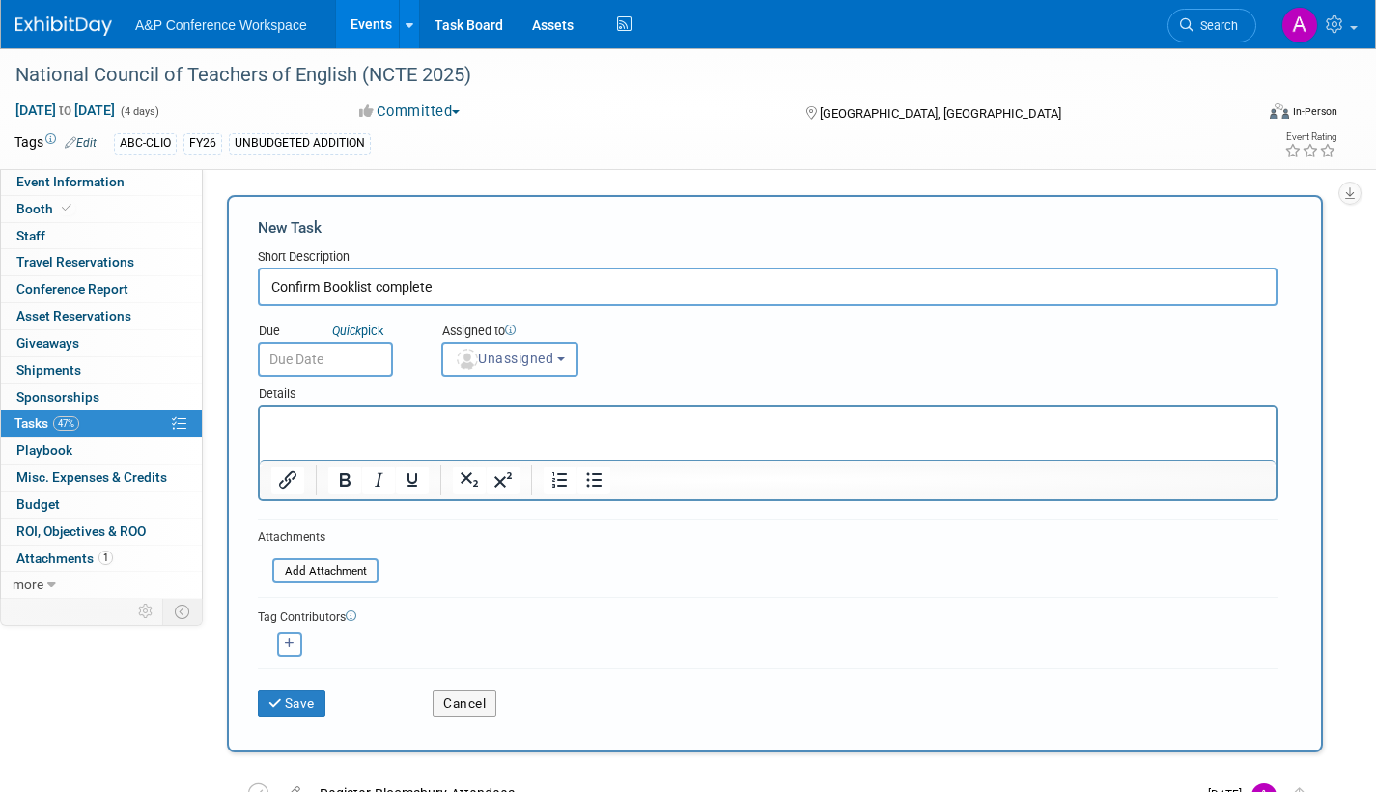
type input "Confirm Booklist complete"
click at [383, 359] on input "text" at bounding box center [325, 359] width 135 height 35
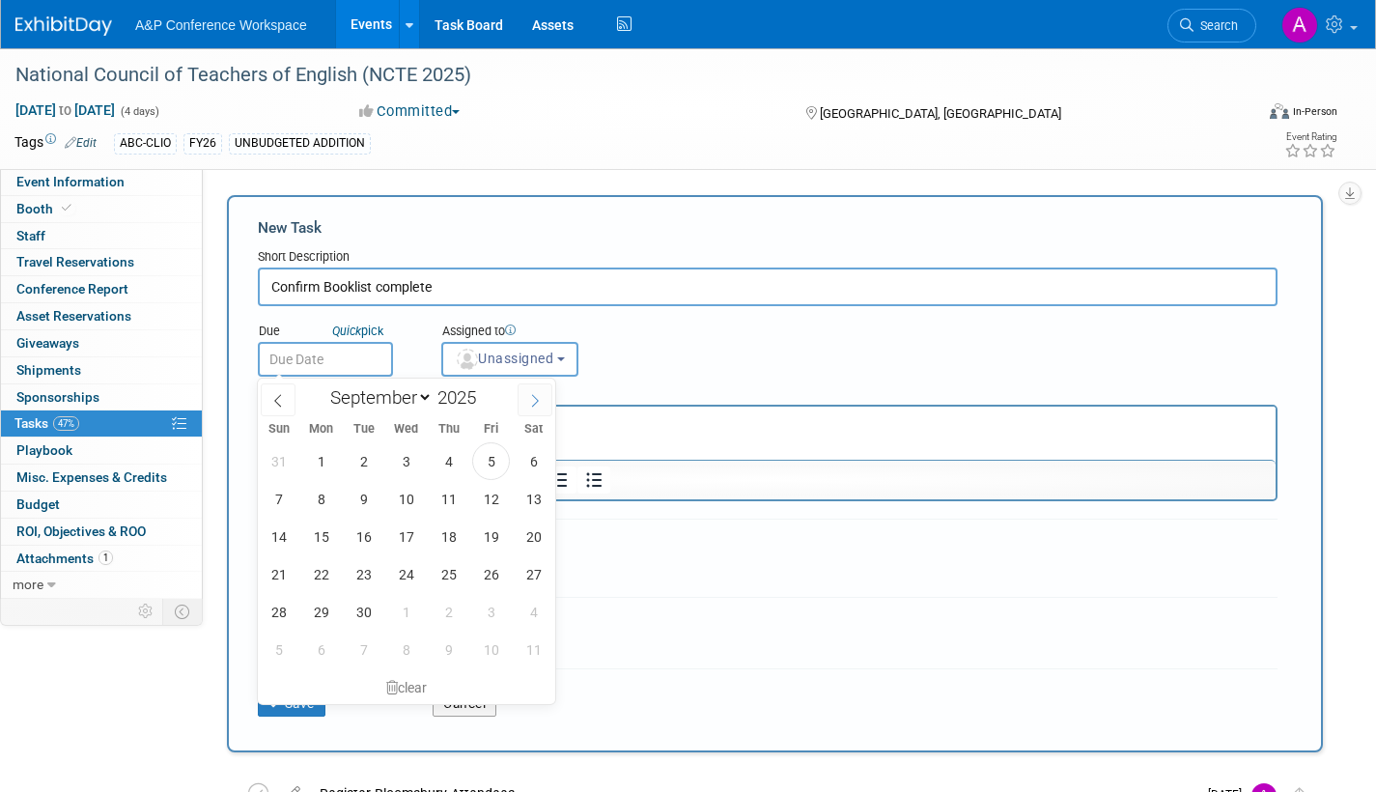
click at [535, 403] on icon at bounding box center [535, 401] width 7 height 13
select select "9"
click at [406, 455] on span "1" at bounding box center [406, 461] width 38 height 38
type input "Oct 1, 2025"
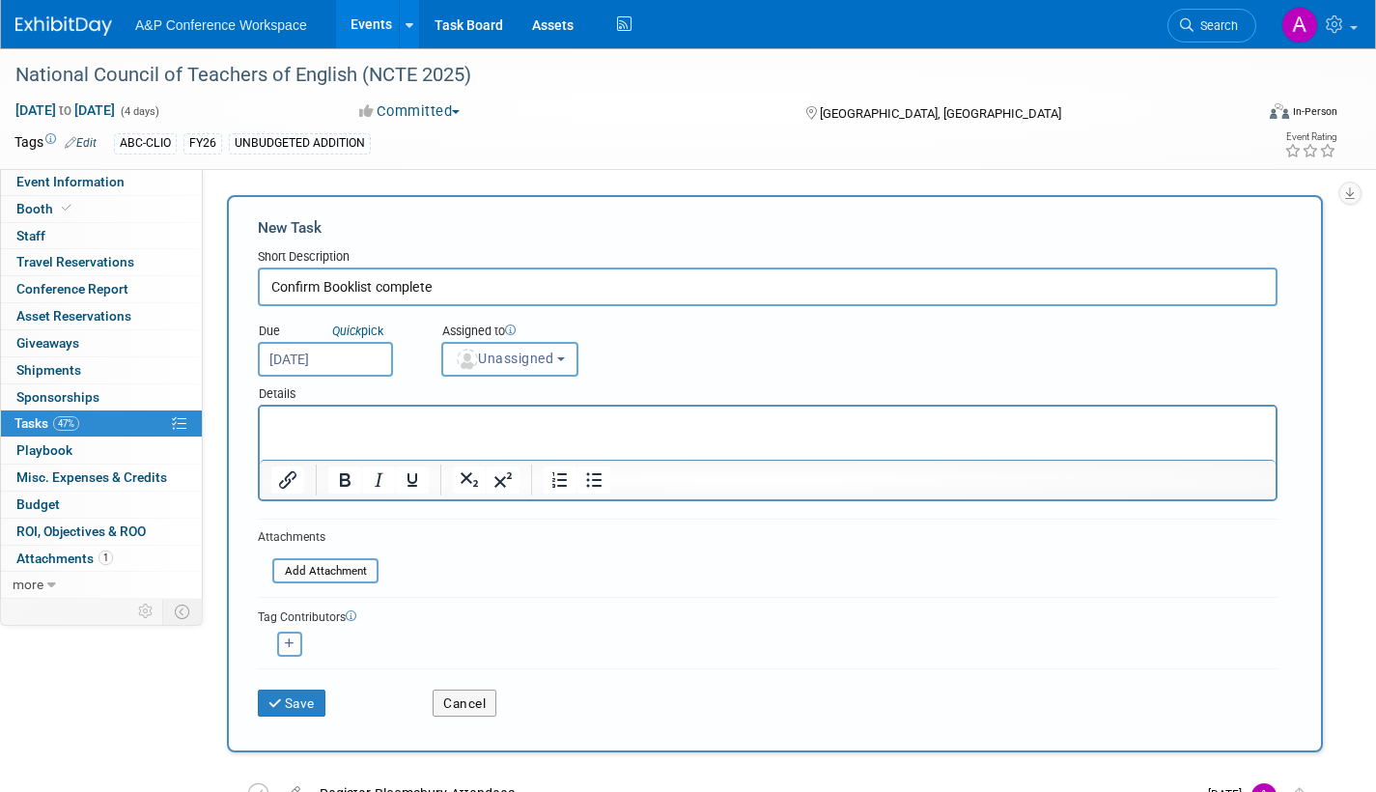
click at [505, 356] on span "Unassigned" at bounding box center [504, 358] width 98 height 15
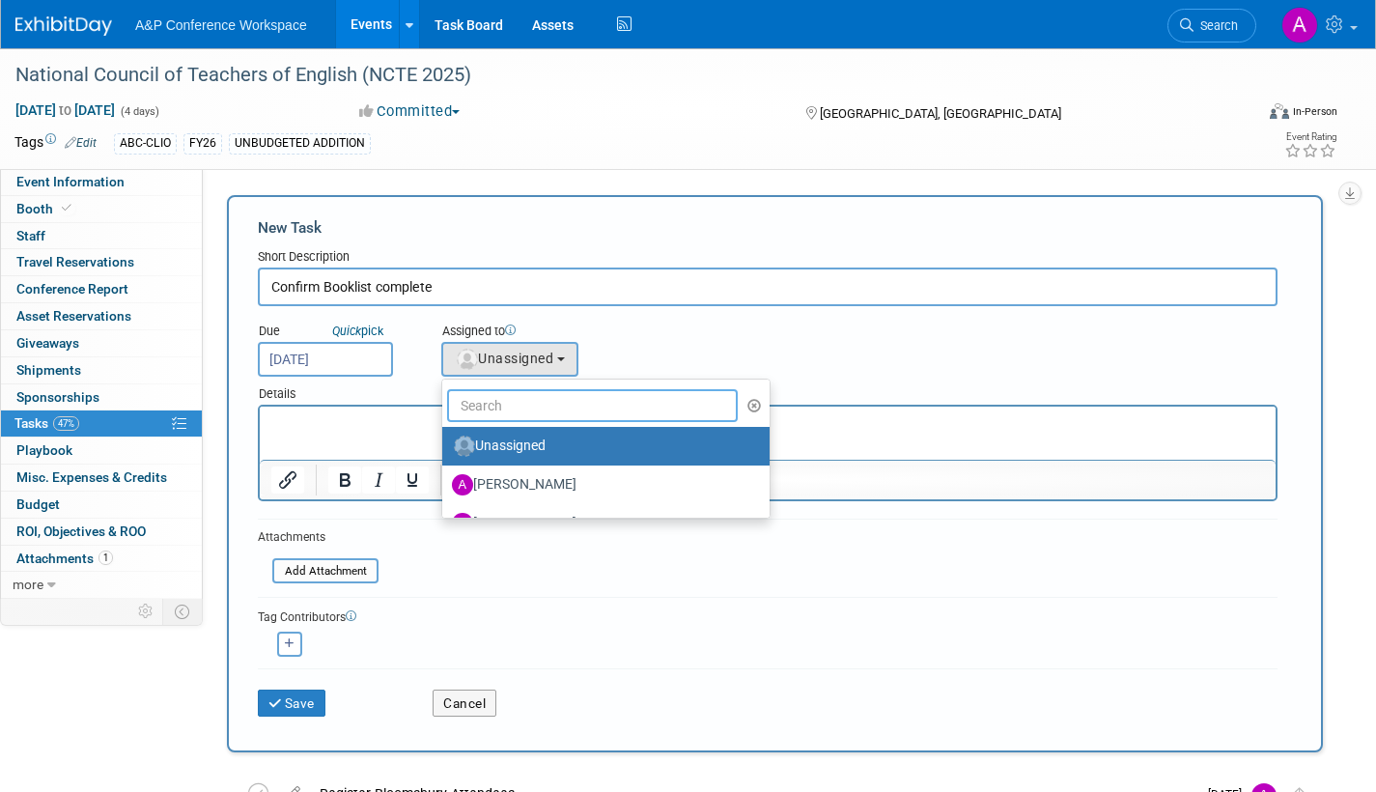
click at [510, 408] on input "text" at bounding box center [592, 405] width 291 height 33
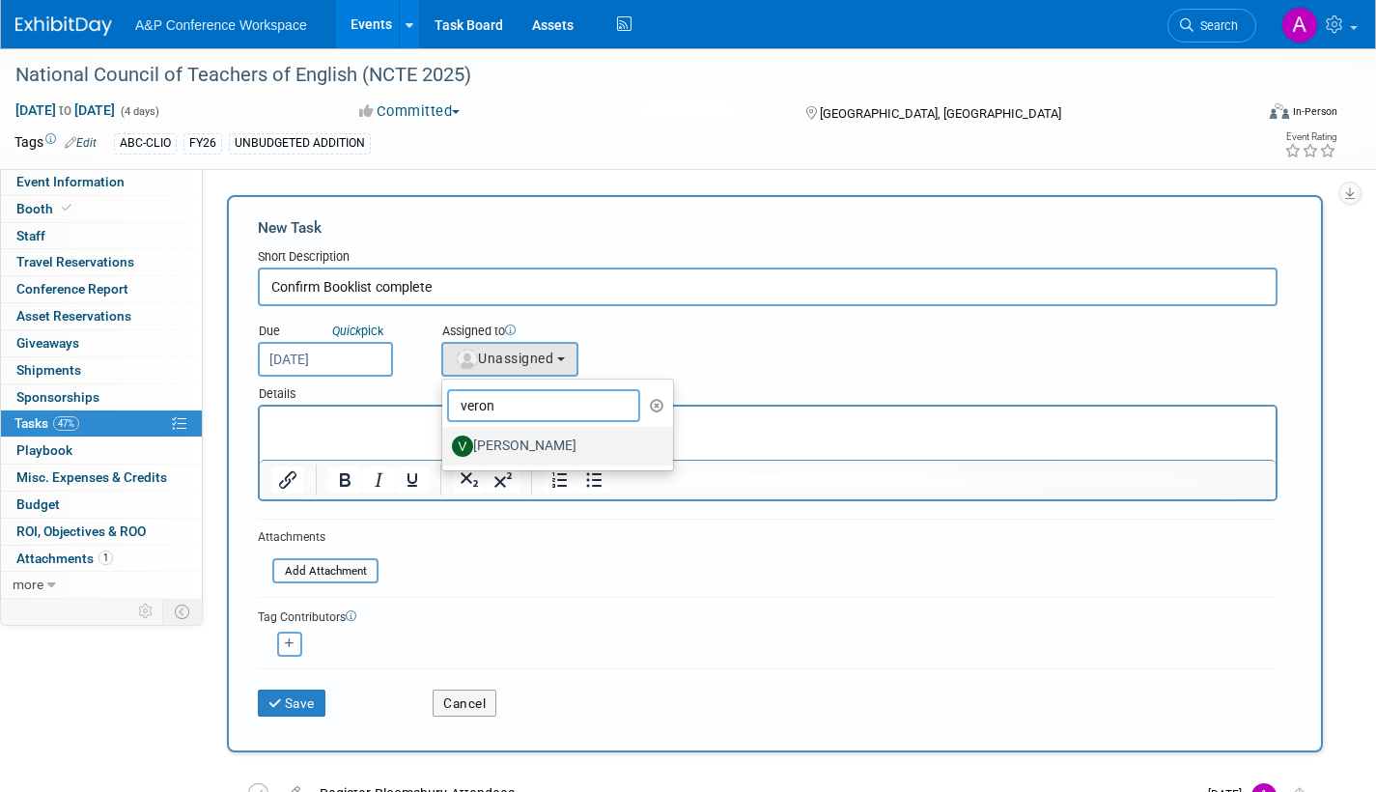
type input "veron"
click at [523, 449] on label "[PERSON_NAME]" at bounding box center [553, 446] width 202 height 31
click at [445, 449] on input "[PERSON_NAME]" at bounding box center [439, 443] width 13 height 13
select select "9d60ea01-873e-456d-8d45-f1e7c0942cd5"
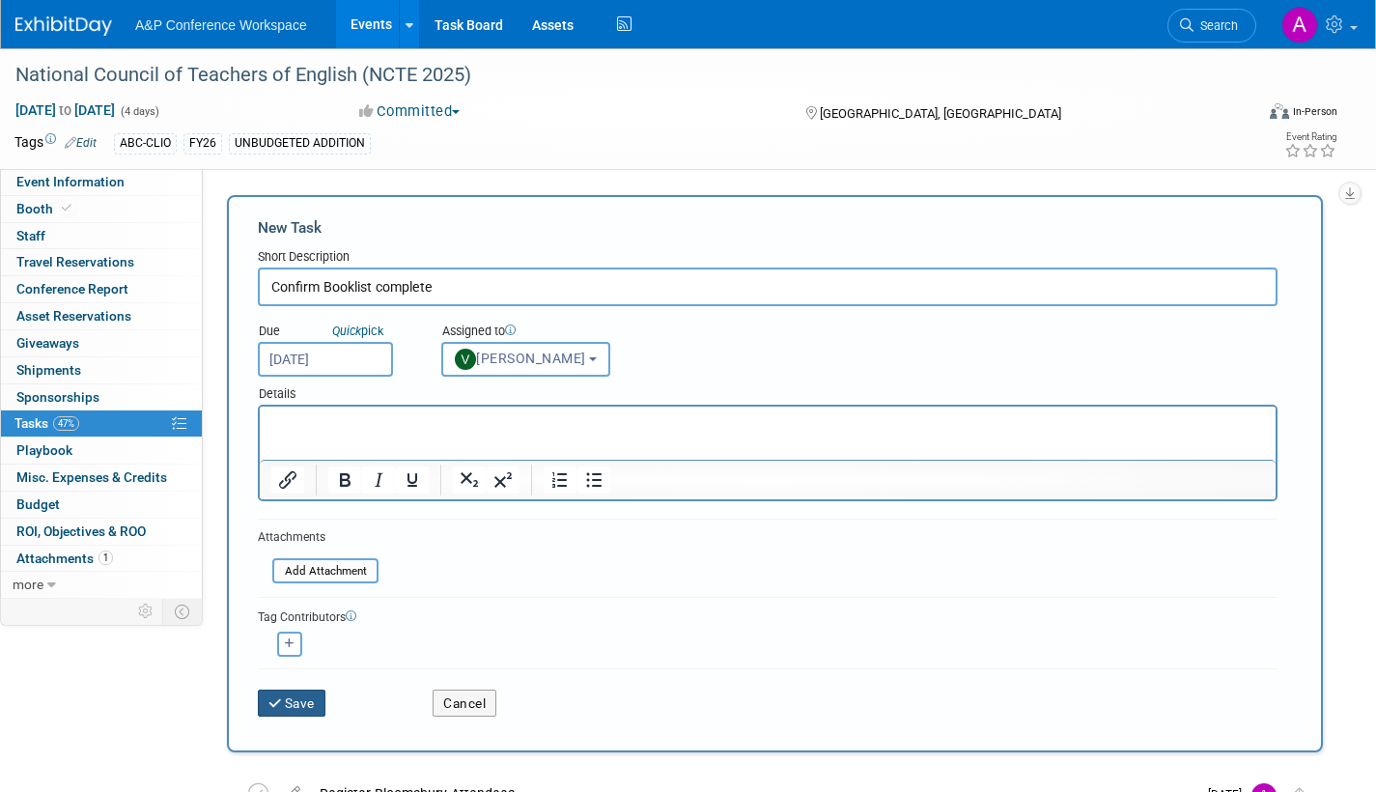
click at [303, 704] on button "Save" at bounding box center [292, 702] width 68 height 27
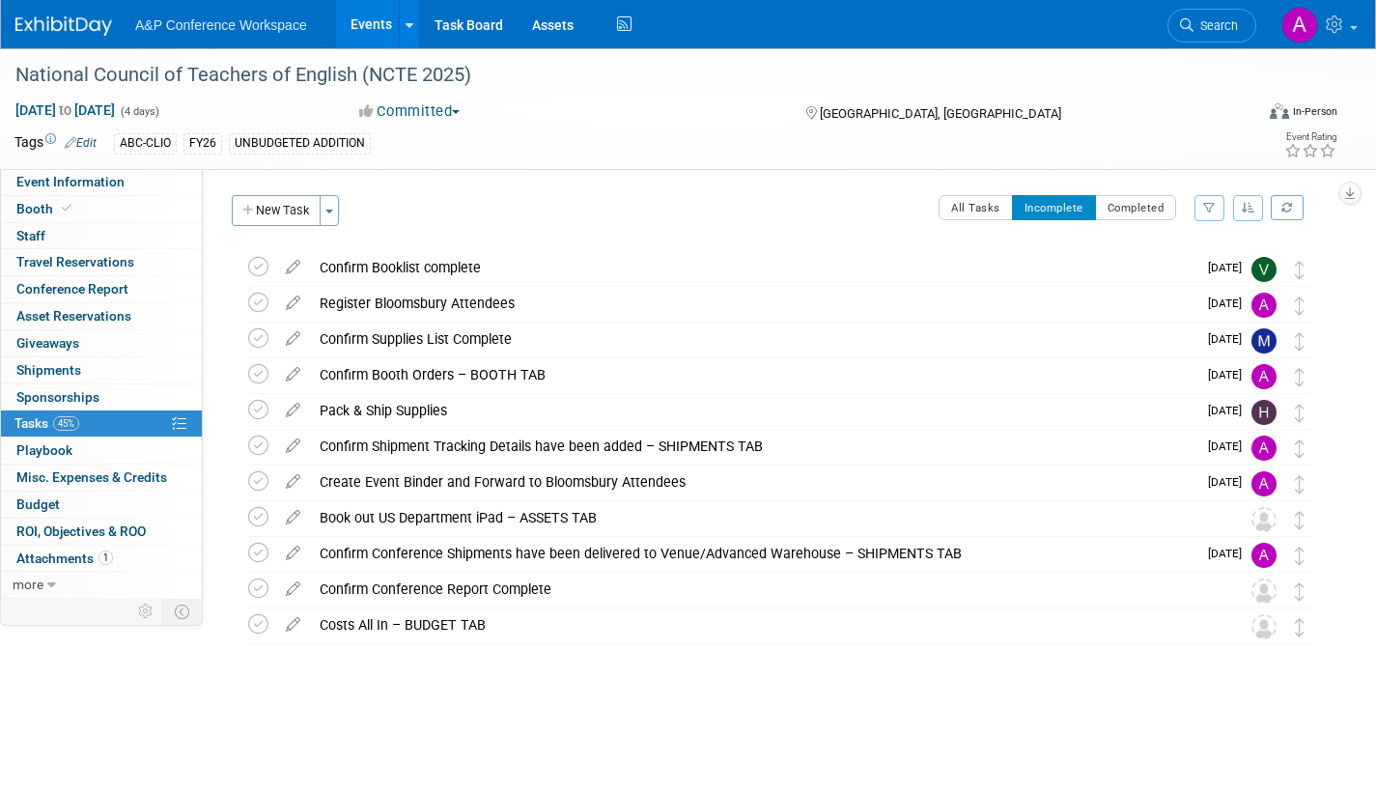
click at [1225, 23] on span "Search" at bounding box center [1216, 25] width 44 height 14
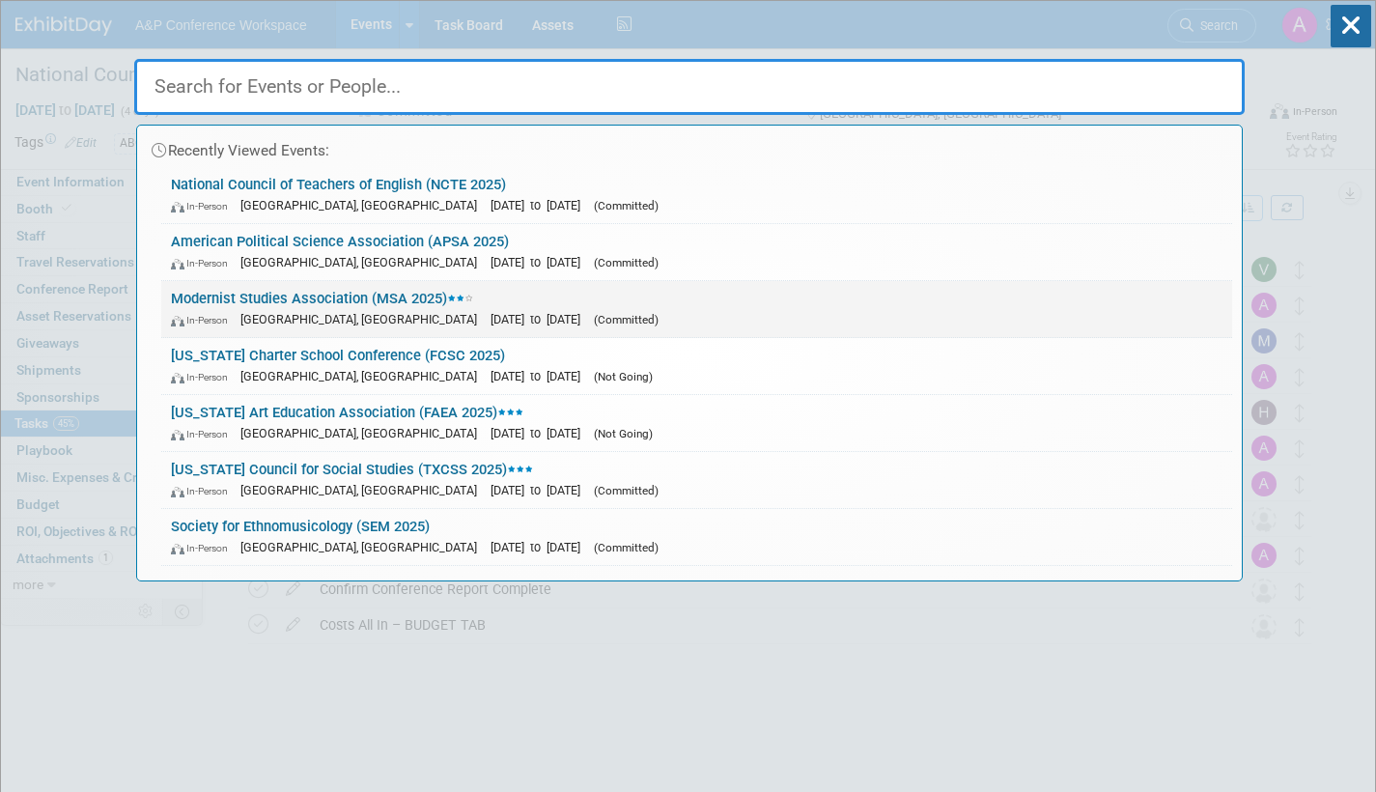
click at [554, 304] on link "Modernist Studies Association (MSA 2025) In-Person Boston, MA Oct 9, 2025 to Oc…" at bounding box center [696, 309] width 1071 height 56
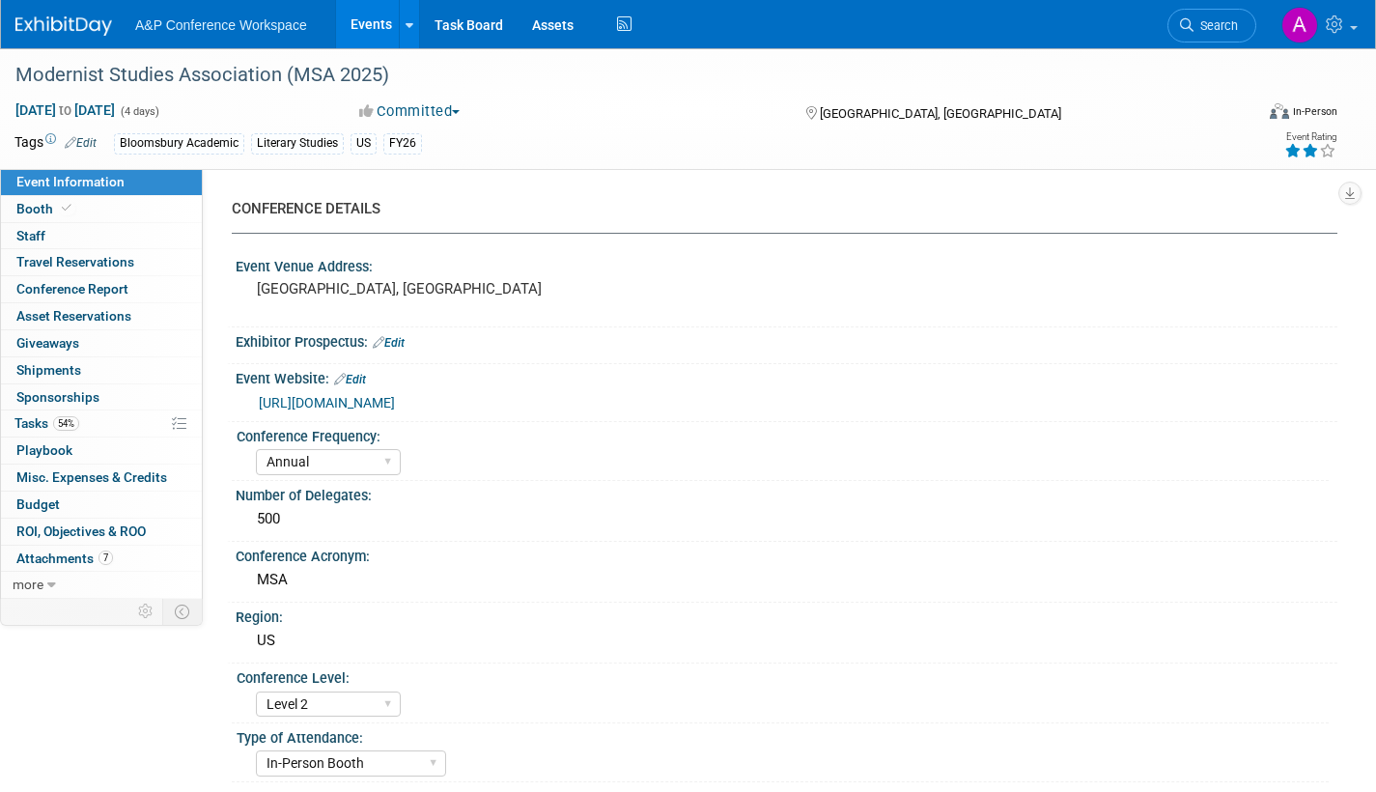
select select "Annual"
select select "Level 2"
select select "In-Person Booth"
select select "Literary Studies"
select select "Bloomsbury Academic"
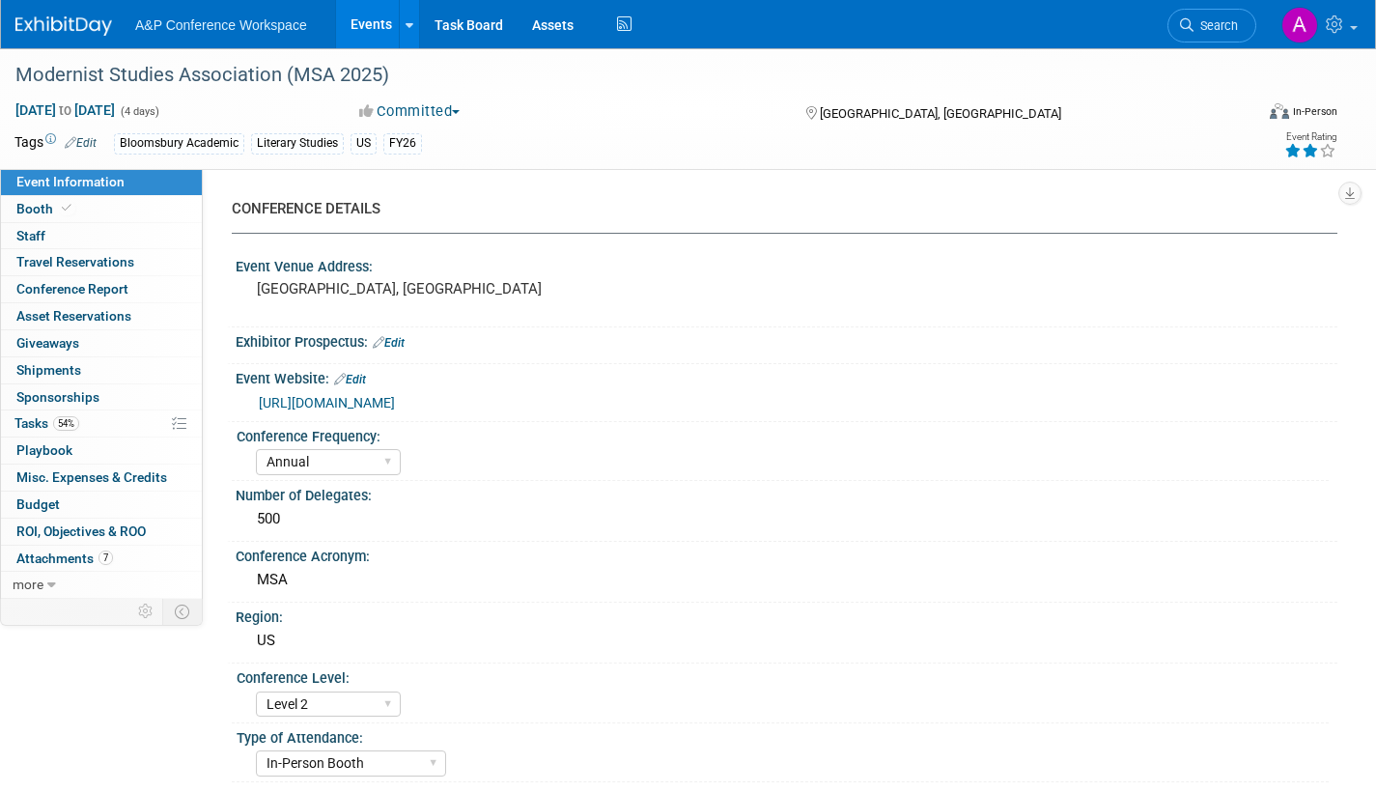
select select "[PERSON_NAME]"
select select "Brand/Subject Presence​"
click at [22, 419] on span "Tasks 54%" at bounding box center [46, 422] width 65 height 15
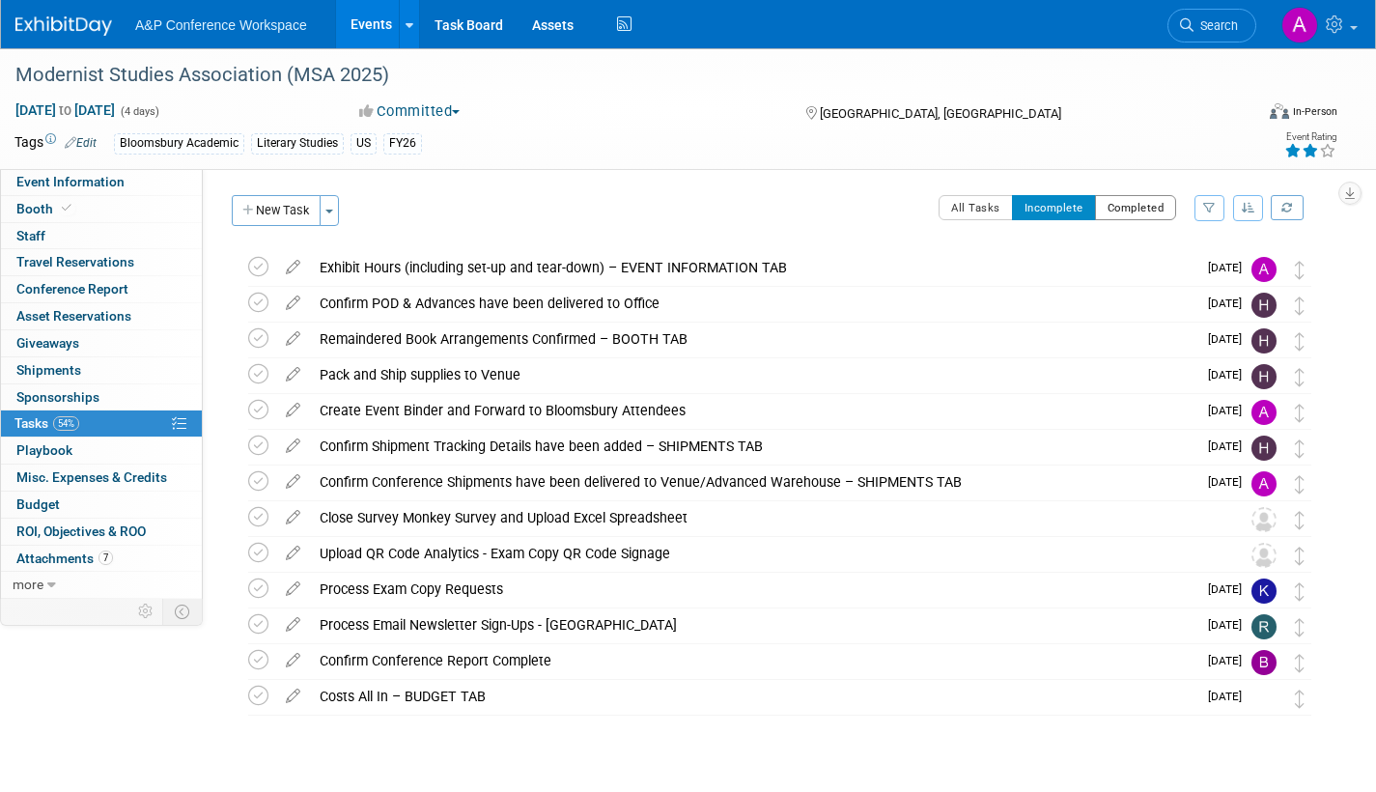
click at [1141, 202] on button "Completed" at bounding box center [1136, 207] width 82 height 25
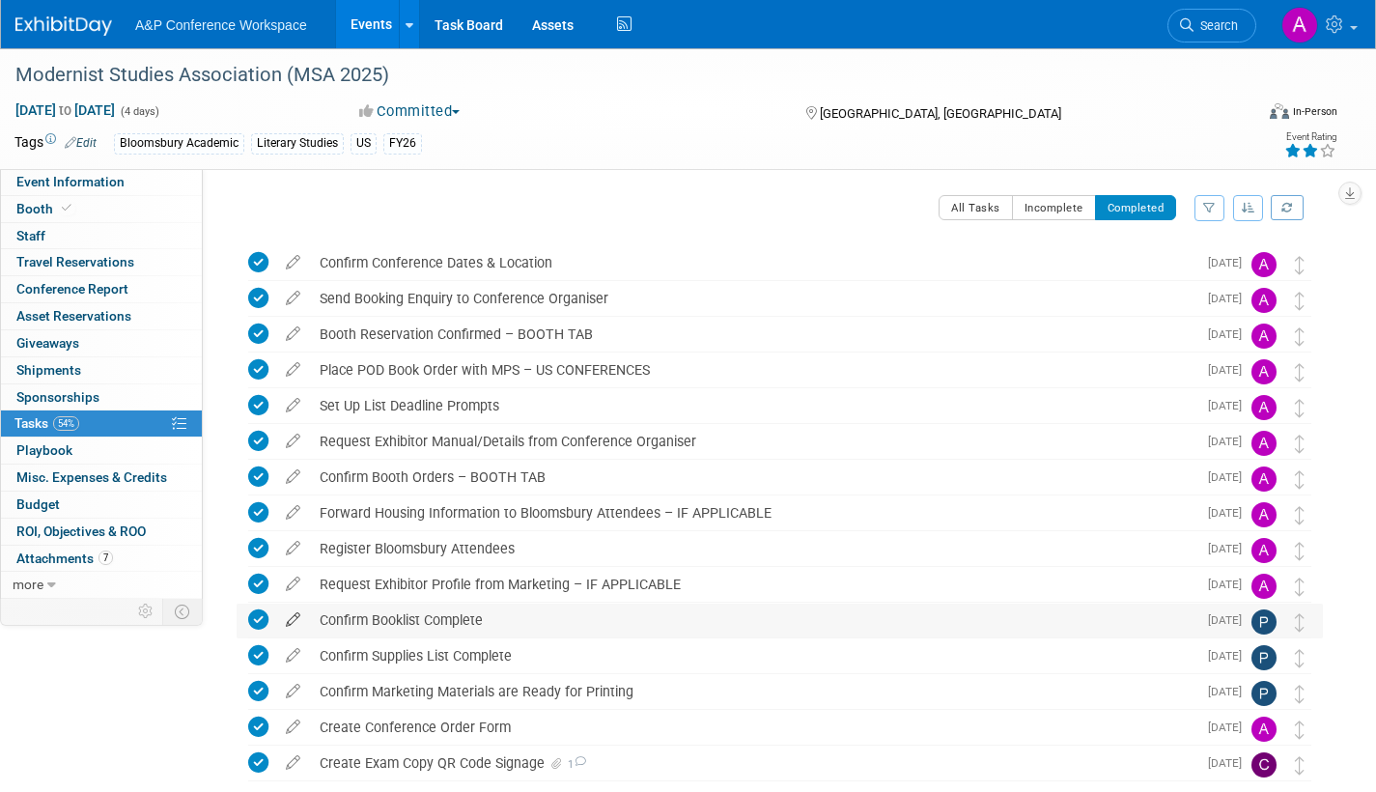
click at [294, 616] on icon at bounding box center [293, 616] width 34 height 24
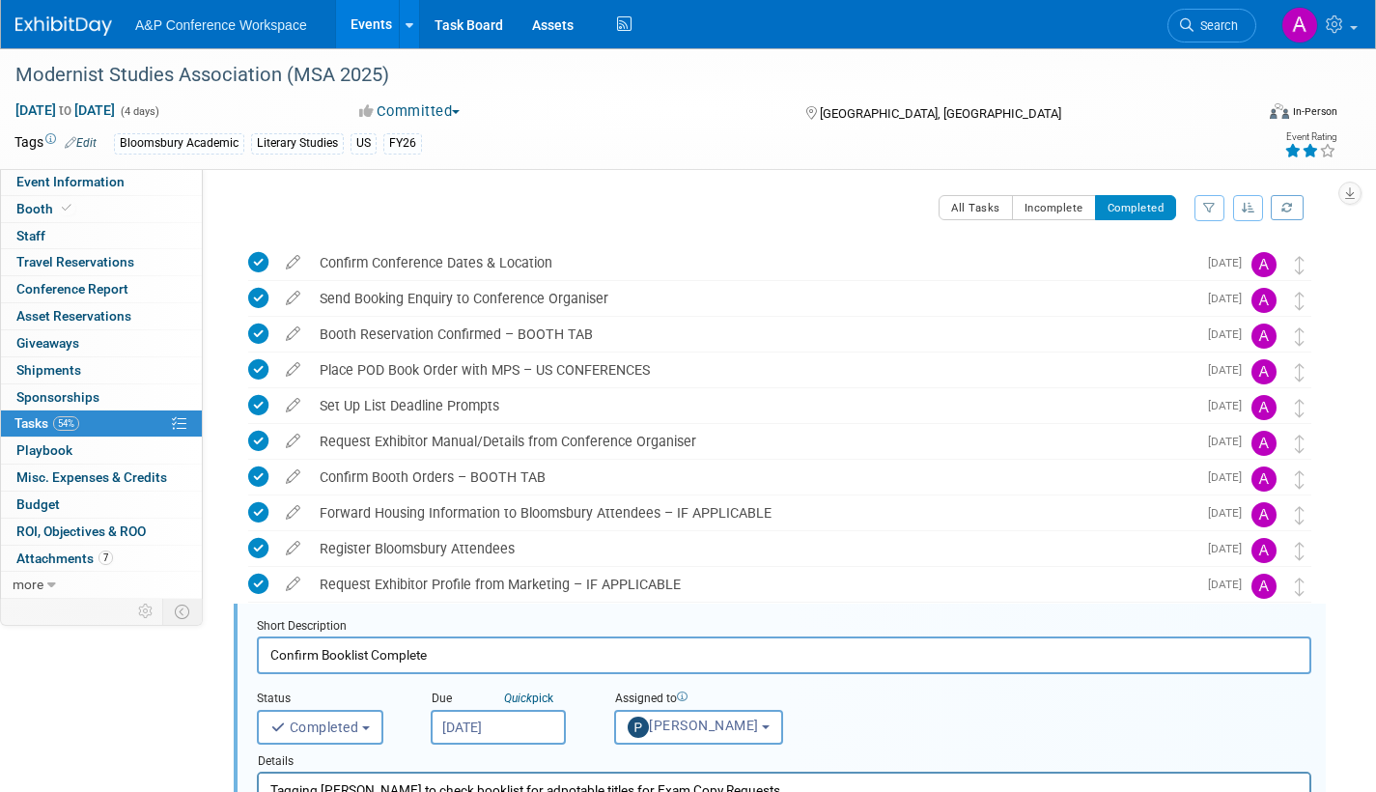
scroll to position [321, 0]
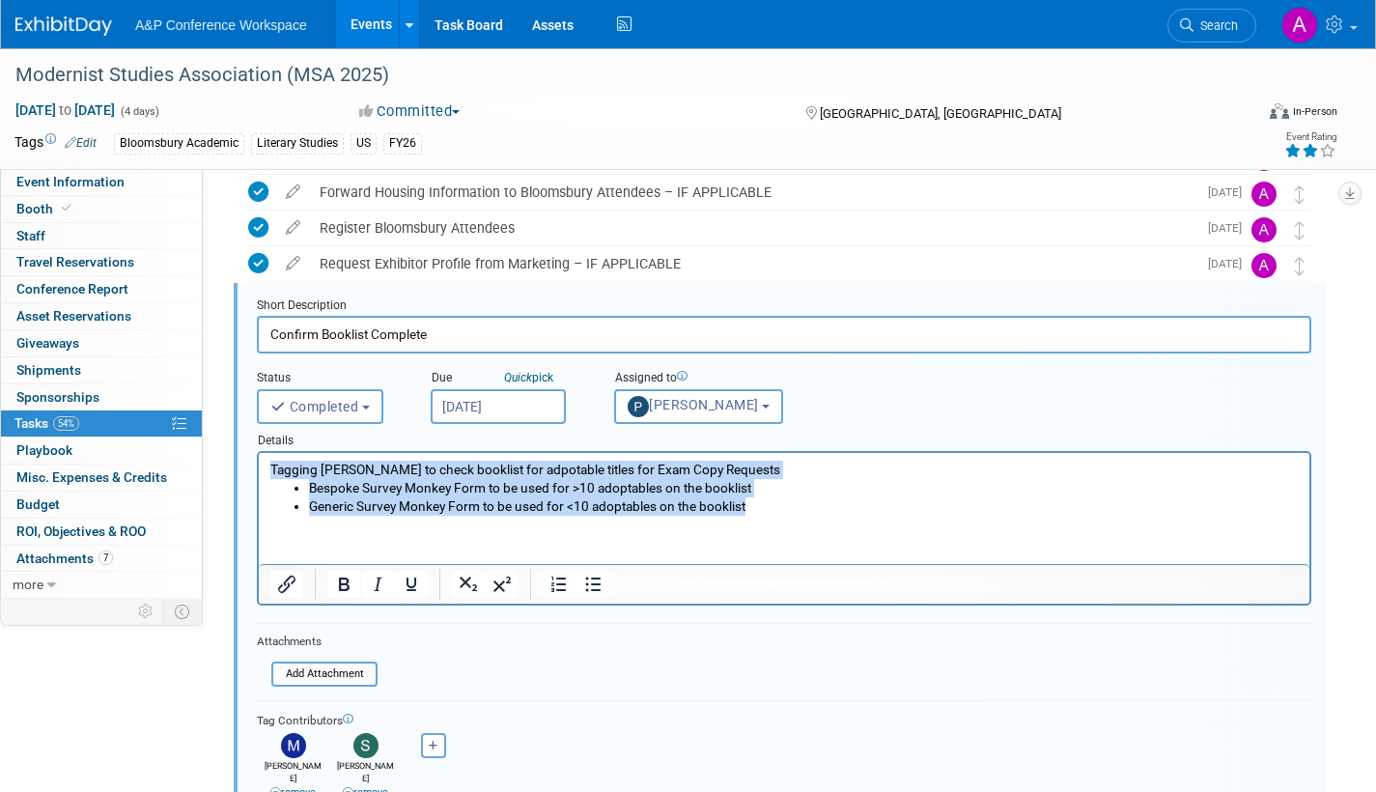
drag, startPoint x: 270, startPoint y: 466, endPoint x: 757, endPoint y: 513, distance: 488.9
click at [757, 513] on body "Tagging Samantha Klein to check booklist for adpotable titles for Exam Copy Req…" at bounding box center [784, 487] width 1030 height 55
copy body "Tagging Samantha Klein to check booklist for adpotable titles for Exam Copy Req…"
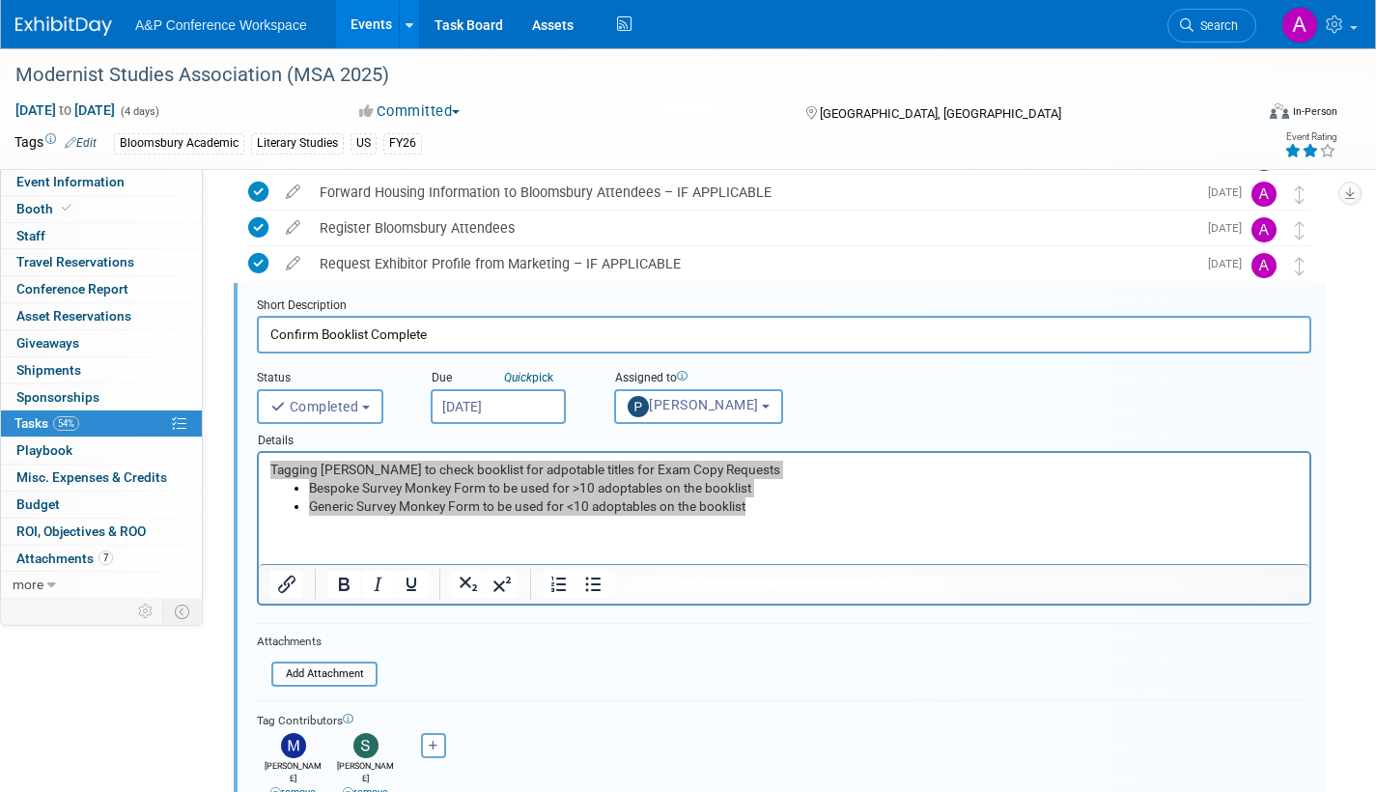
click at [1219, 19] on span "Search" at bounding box center [1216, 25] width 44 height 14
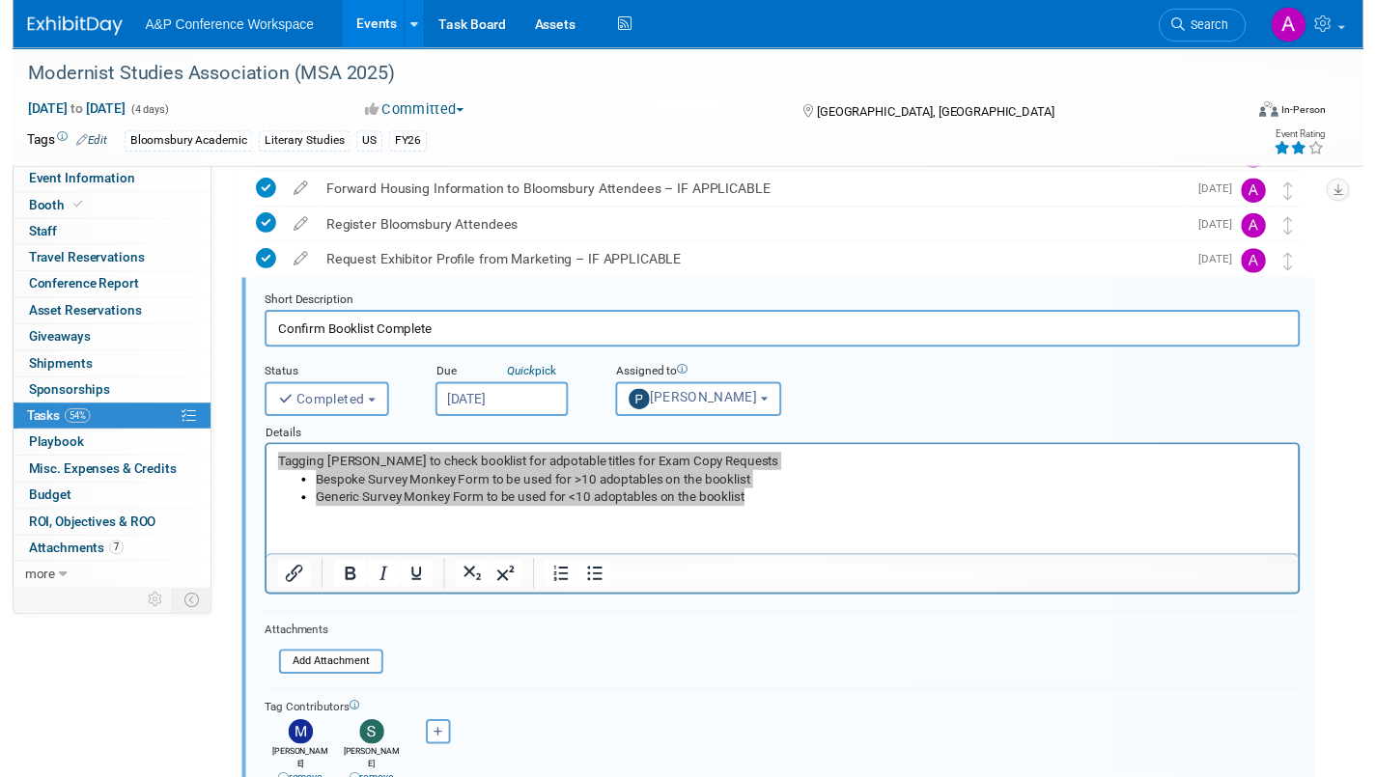
scroll to position [0, 0]
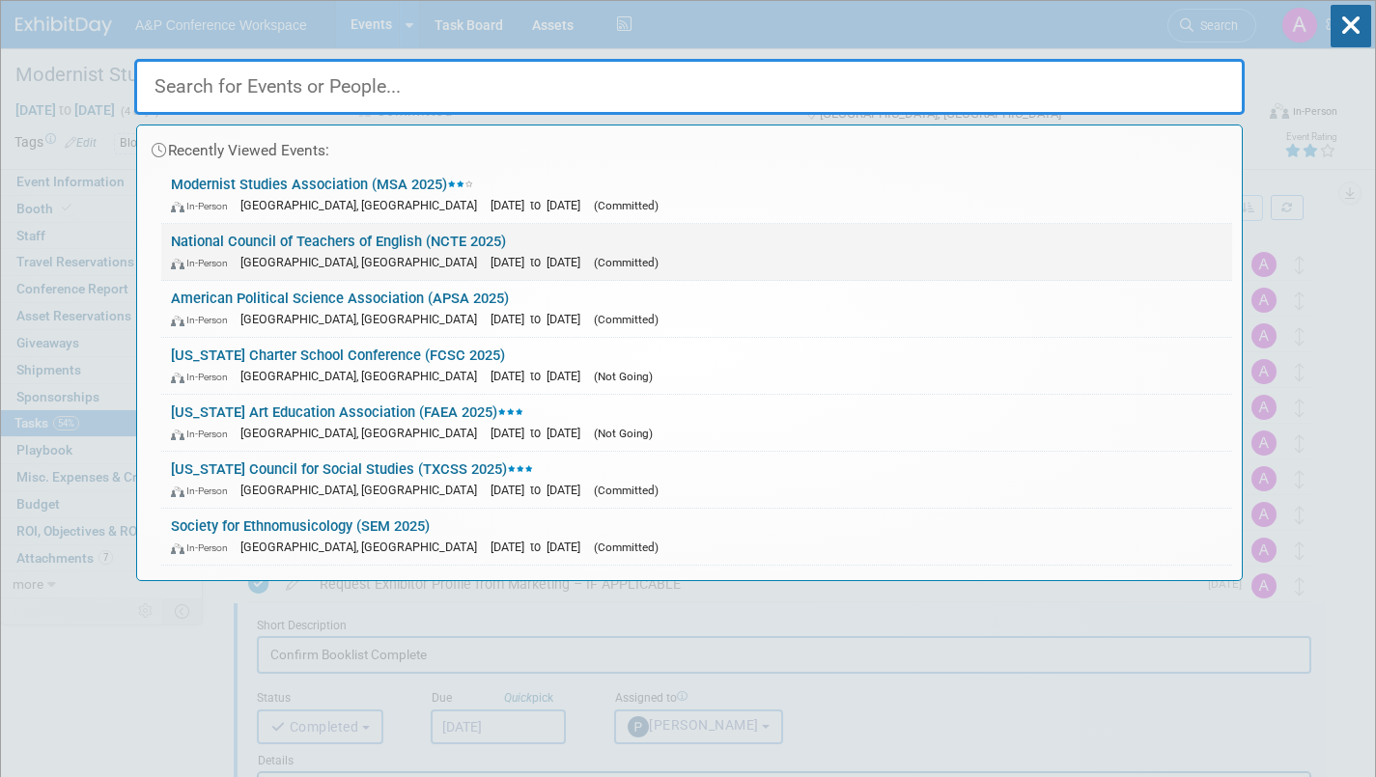
click at [552, 252] on div "In-Person Denver, CO Nov 20, 2025 to Nov 23, 2025 (Committed)" at bounding box center [697, 262] width 1052 height 20
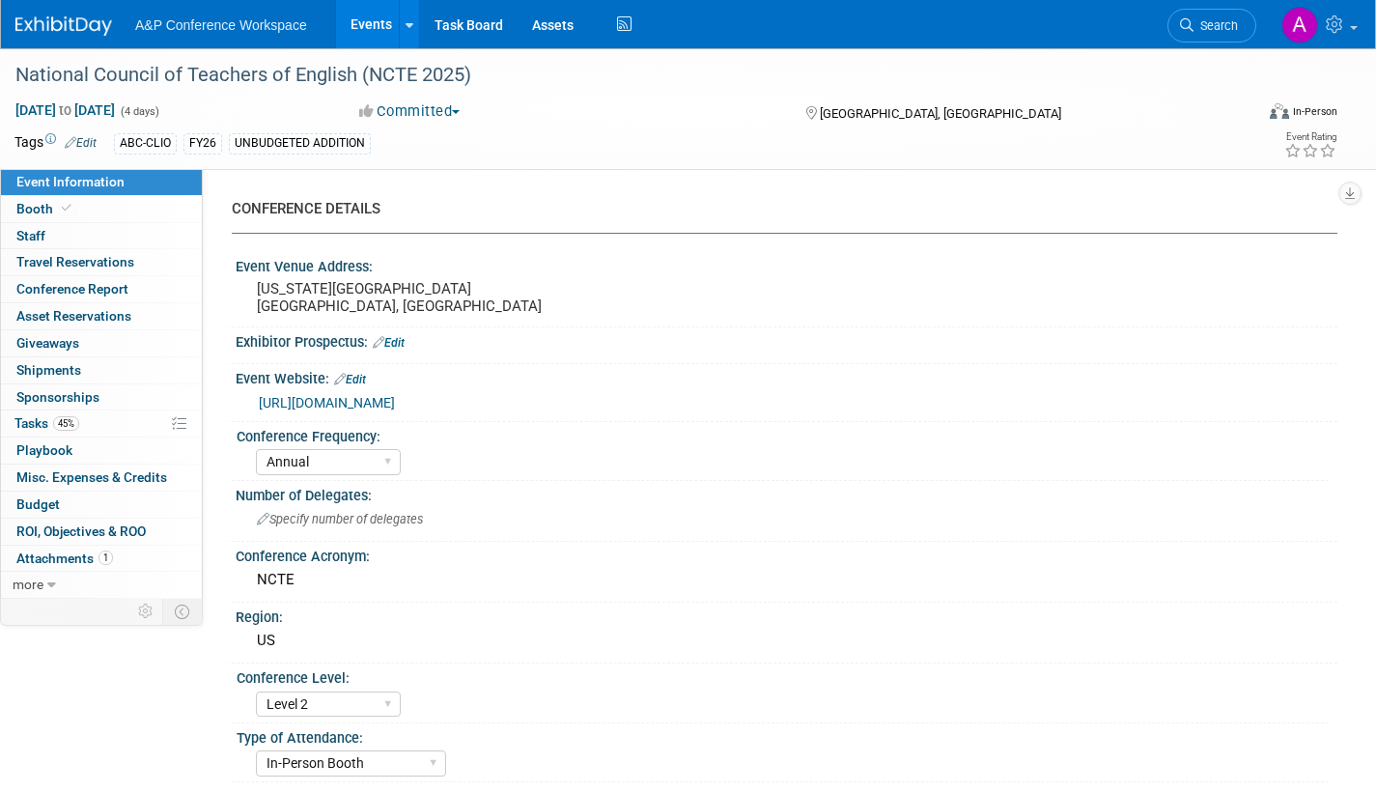
select select "Annual"
select select "Level 2"
select select "In-Person Booth"
select select "Schools"
select select "Bloomsbury Digital Resources"
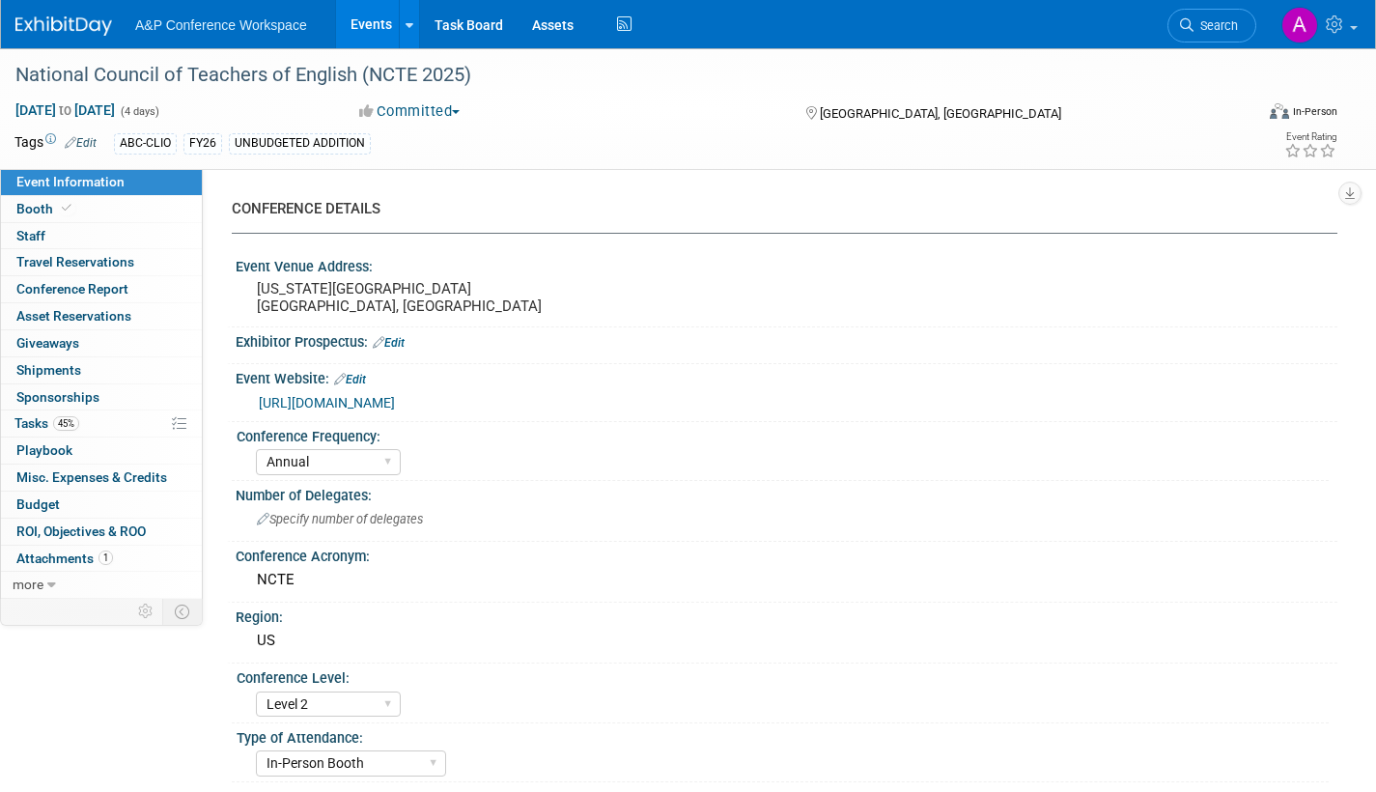
select select "[PERSON_NAME]"
select select "Brand/Subject Presence​"
click at [23, 420] on span "Tasks 45%" at bounding box center [46, 422] width 65 height 15
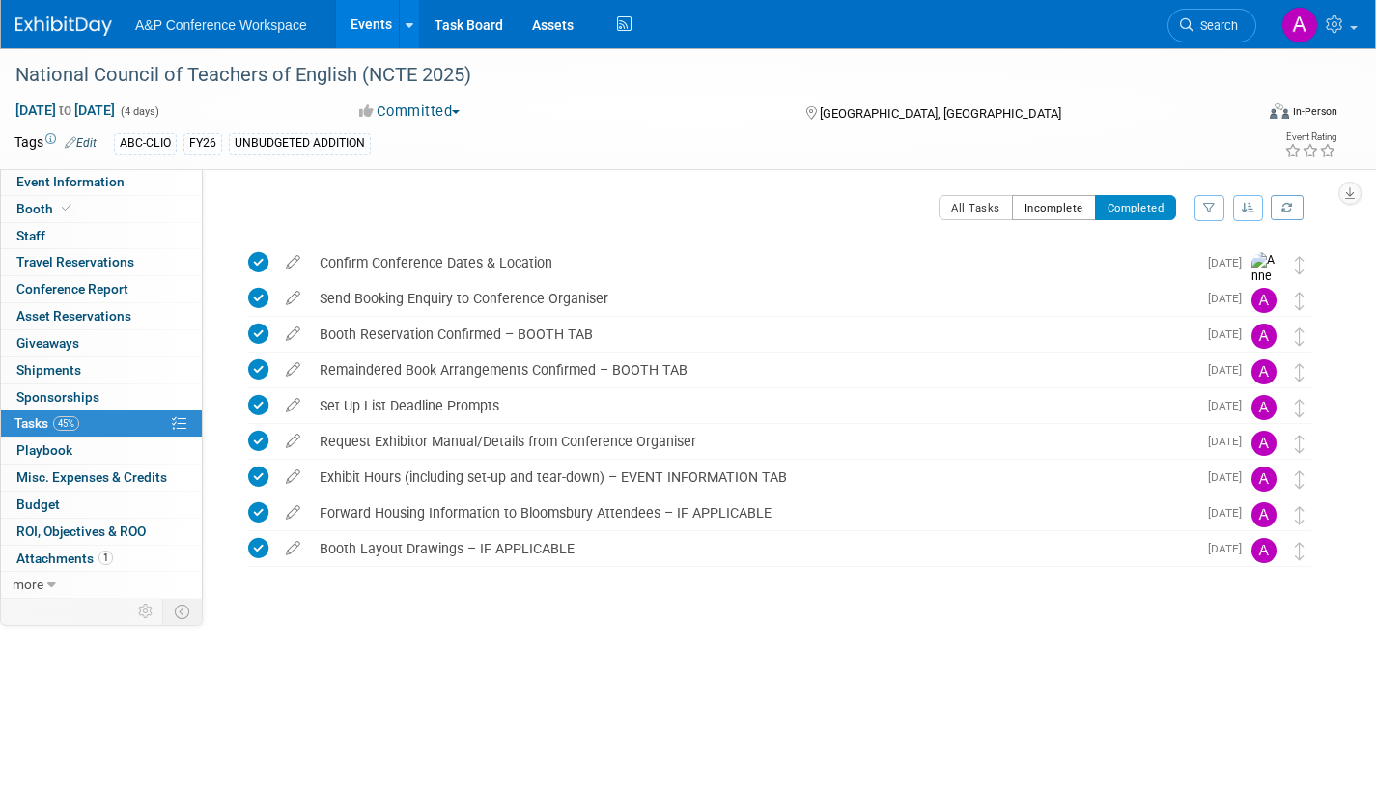
click at [1033, 209] on button "Incomplete" at bounding box center [1054, 207] width 84 height 25
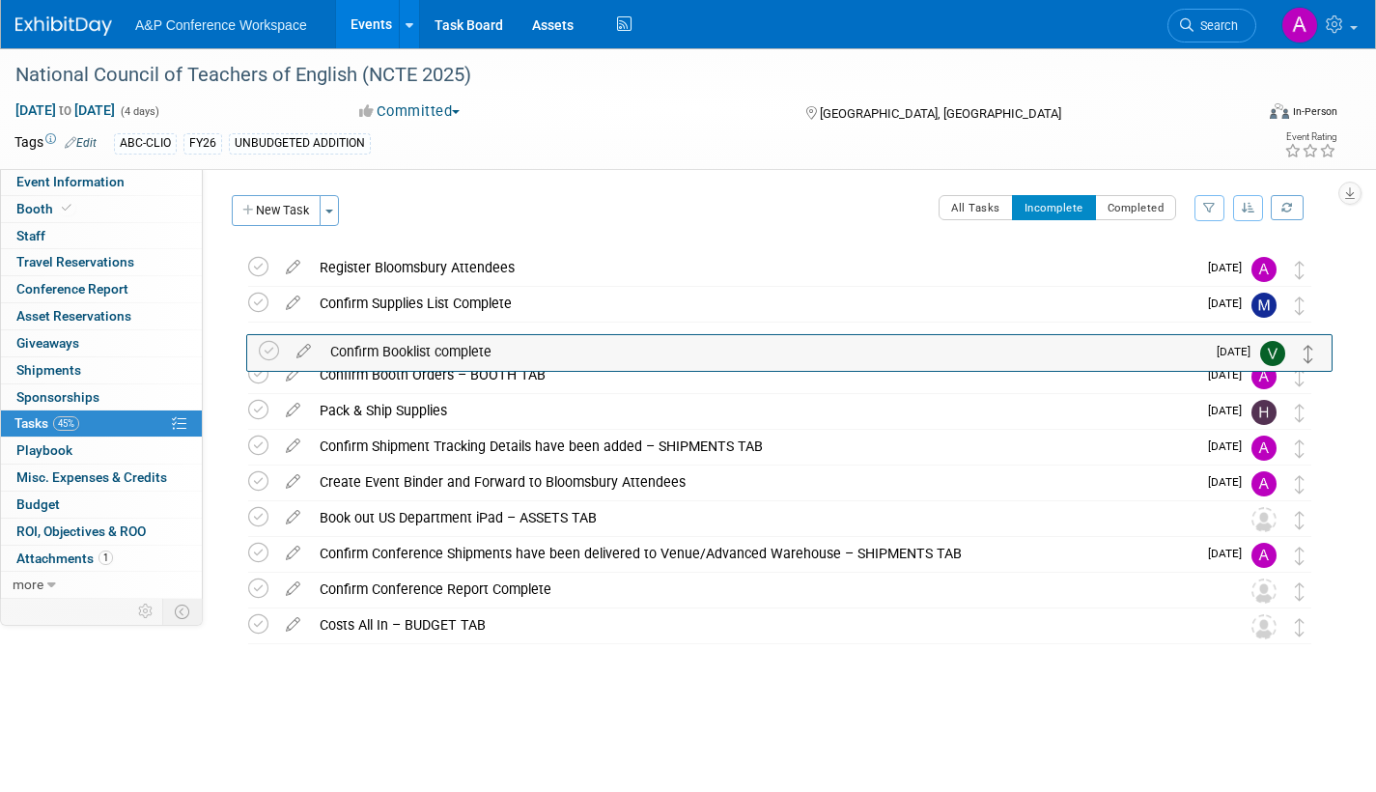
drag, startPoint x: 1298, startPoint y: 272, endPoint x: 1308, endPoint y: 355, distance: 83.6
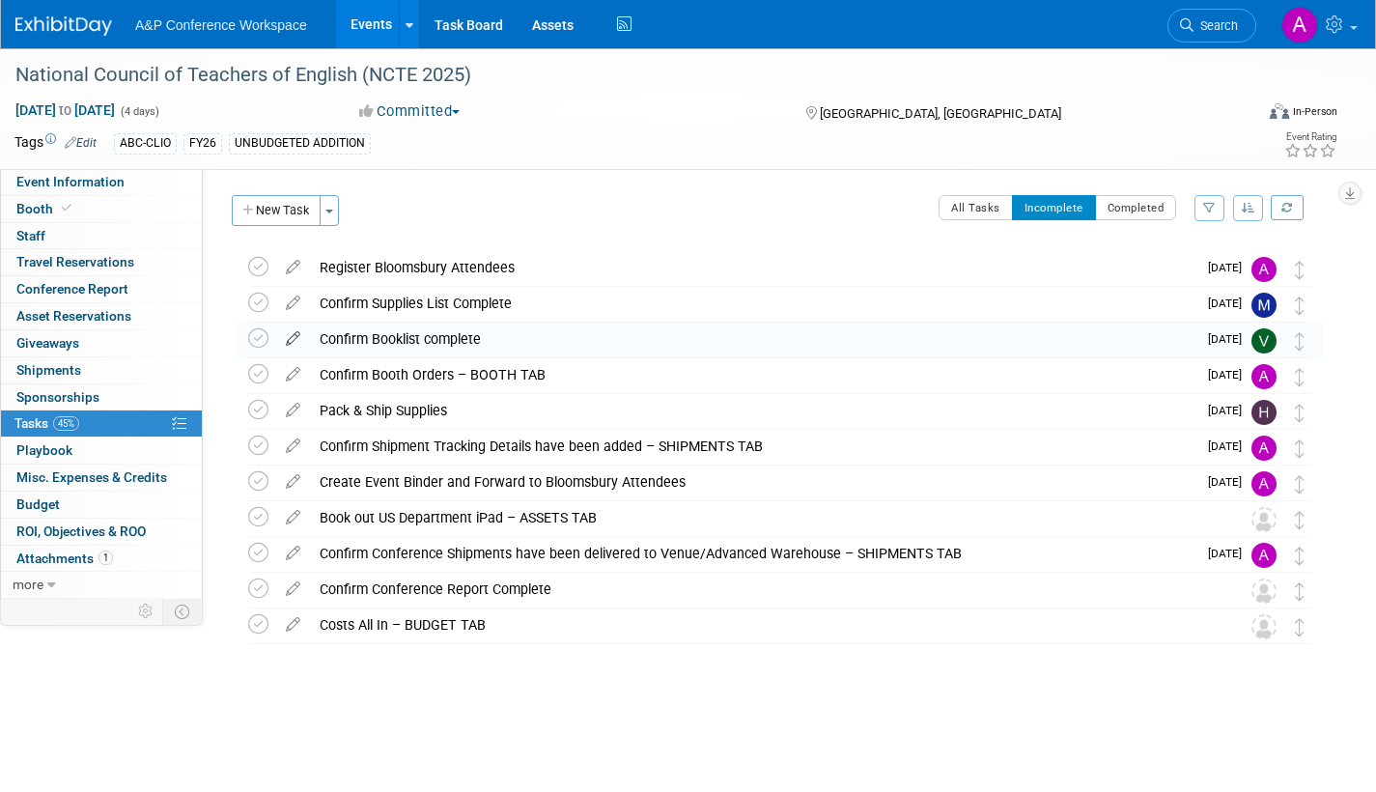
click at [295, 338] on icon at bounding box center [293, 335] width 34 height 24
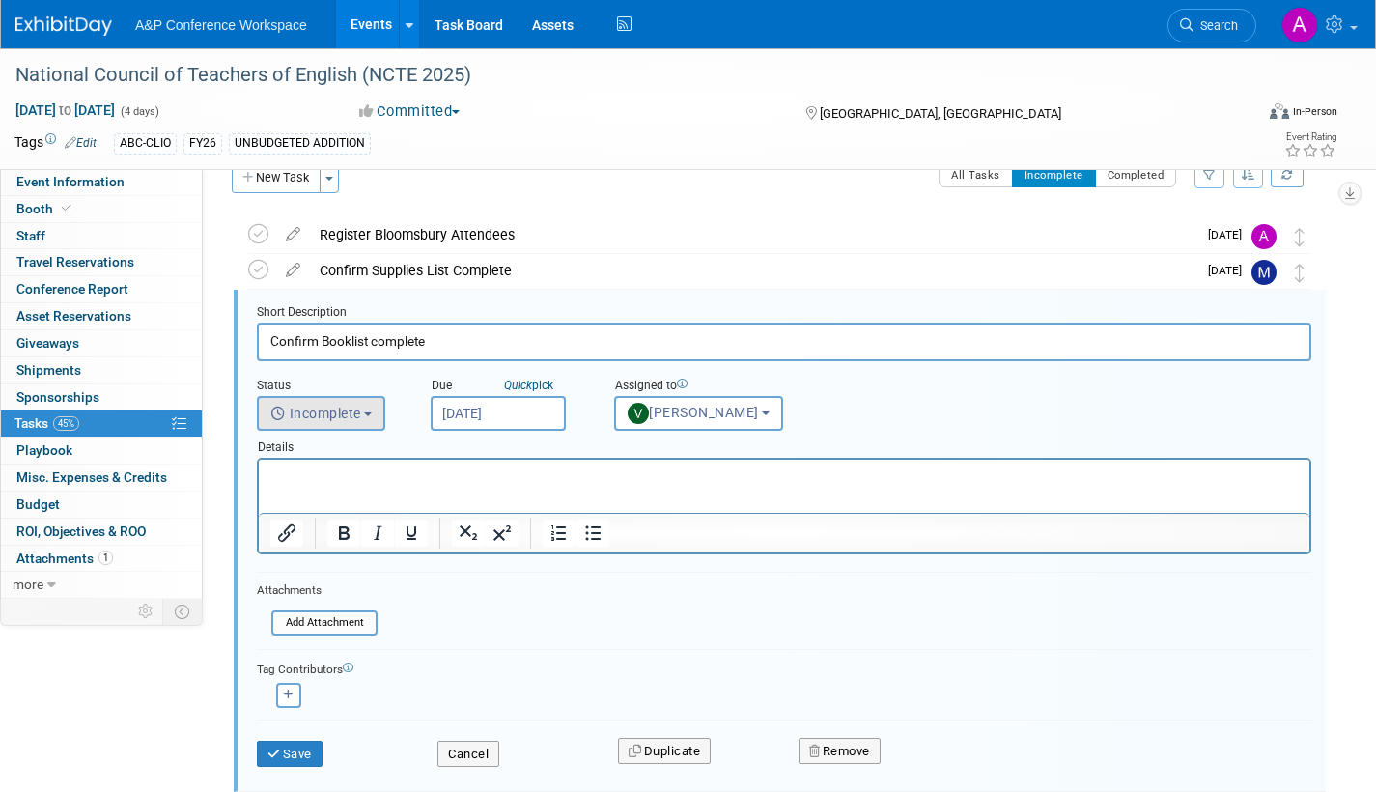
scroll to position [40, 0]
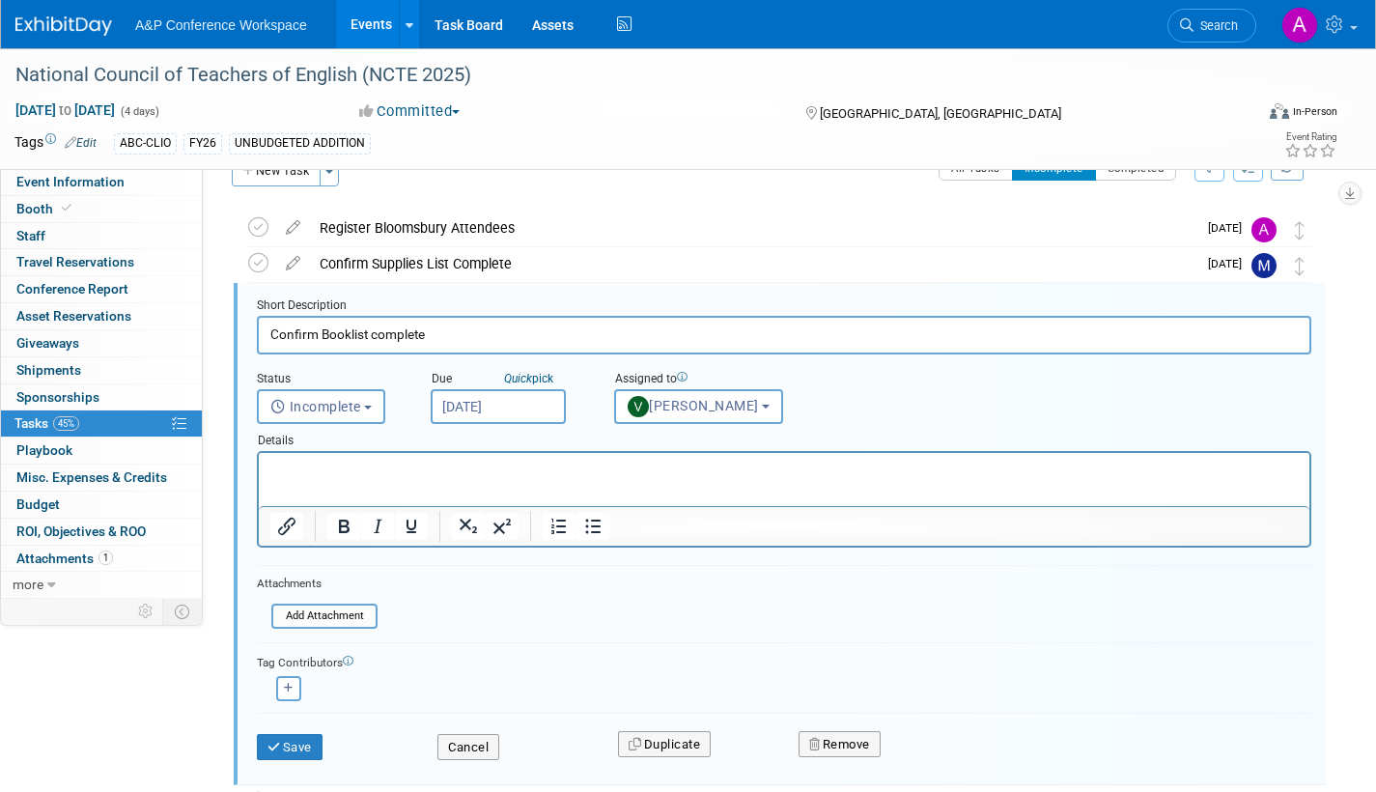
click at [316, 474] on p "Rich Text Area. Press ALT-0 for help." at bounding box center [784, 470] width 1028 height 18
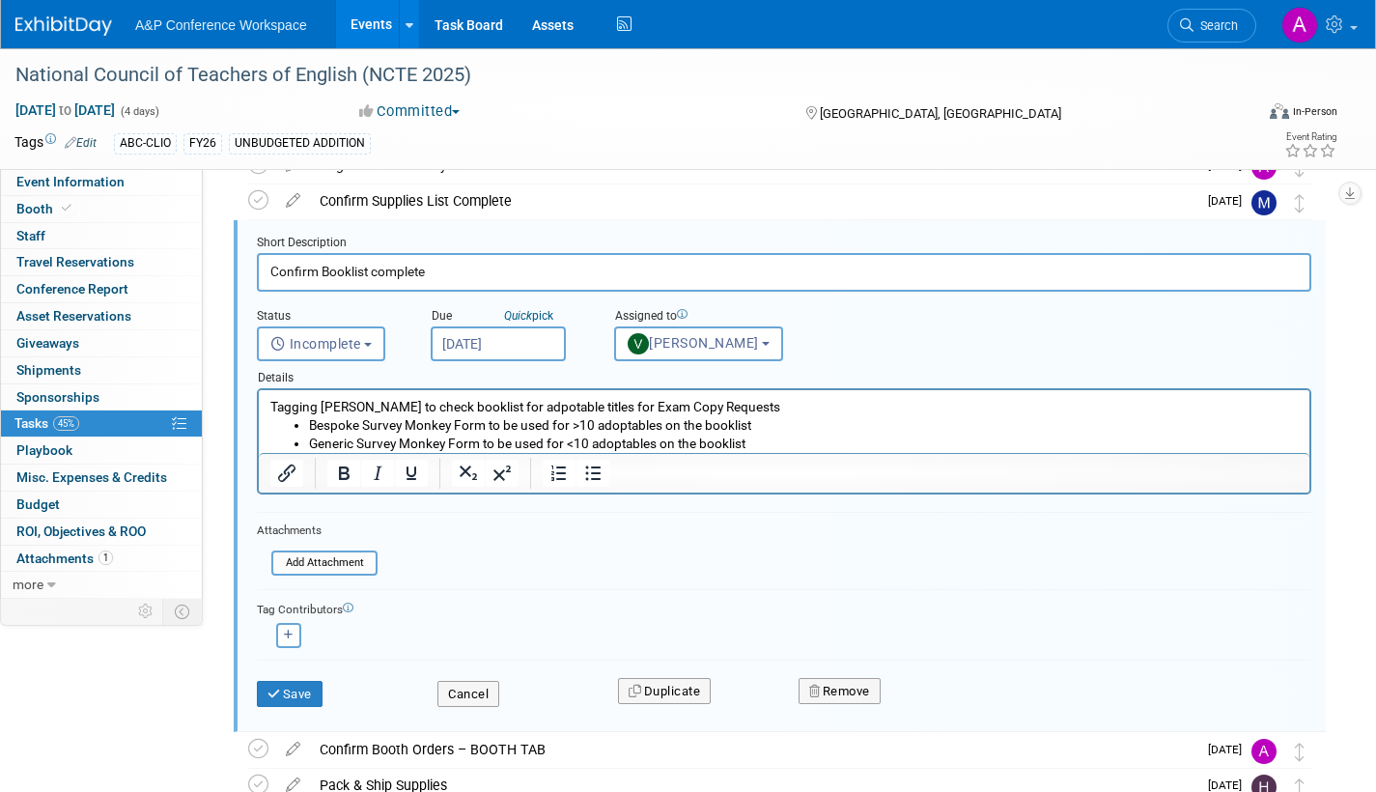
scroll to position [136, 0]
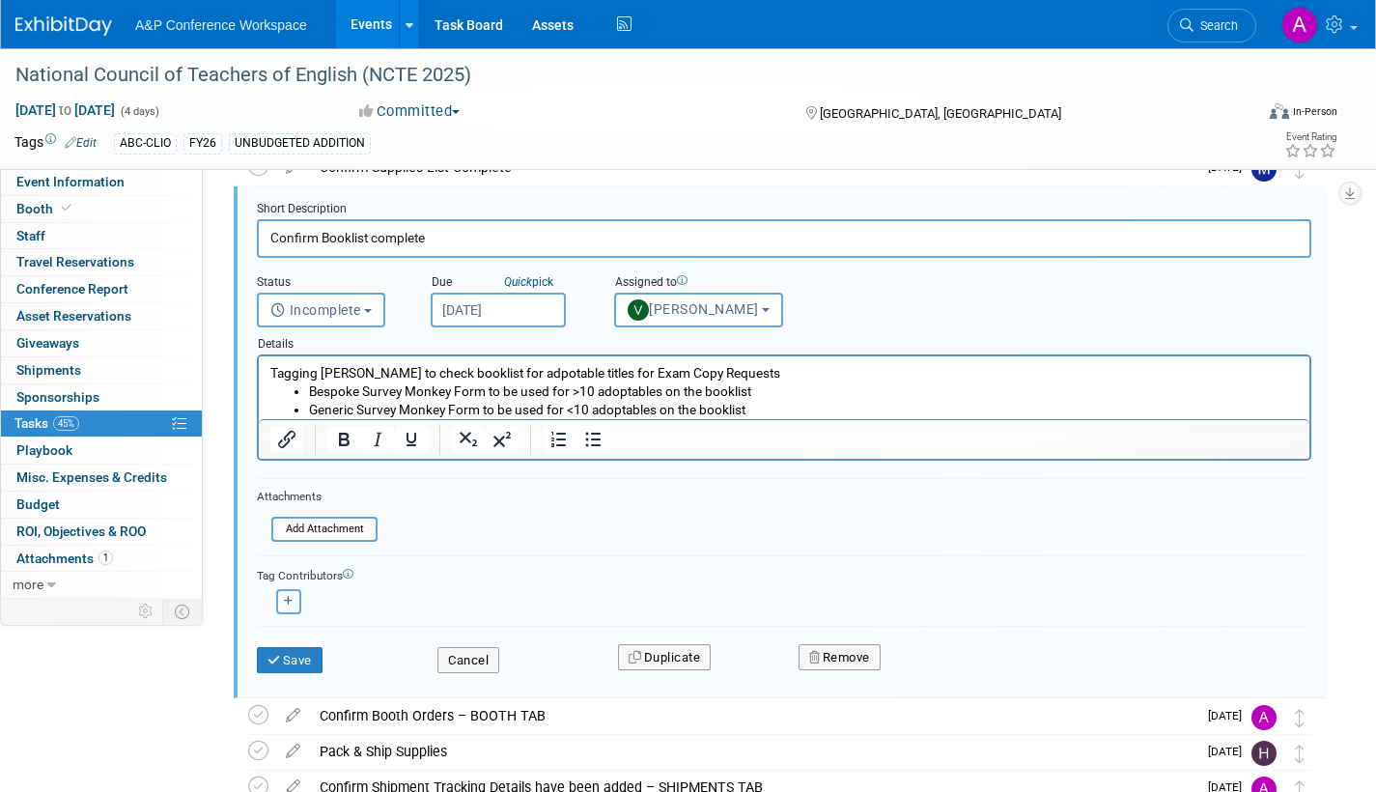
click at [288, 598] on icon "button" at bounding box center [289, 601] width 10 height 11
select select
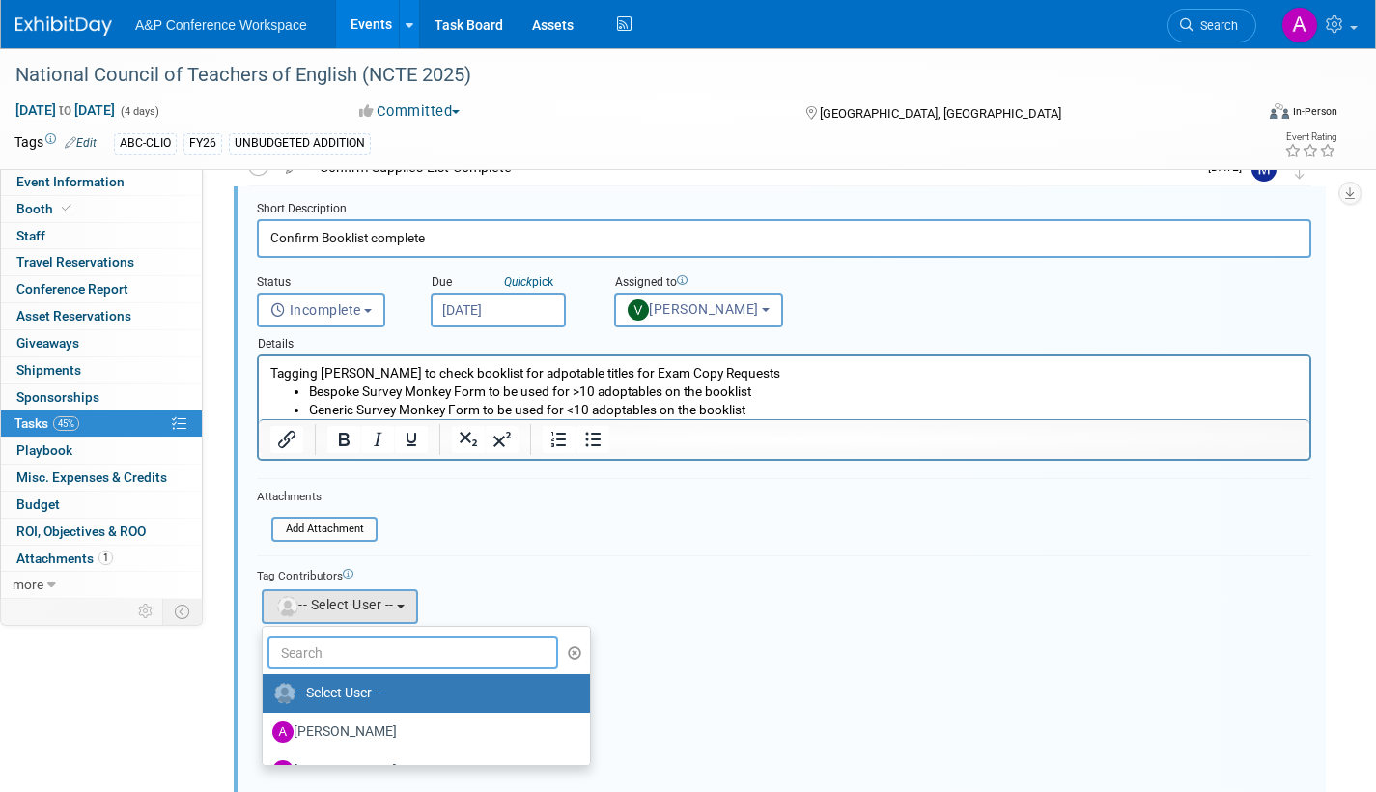
click at [310, 644] on input "text" at bounding box center [412, 652] width 291 height 33
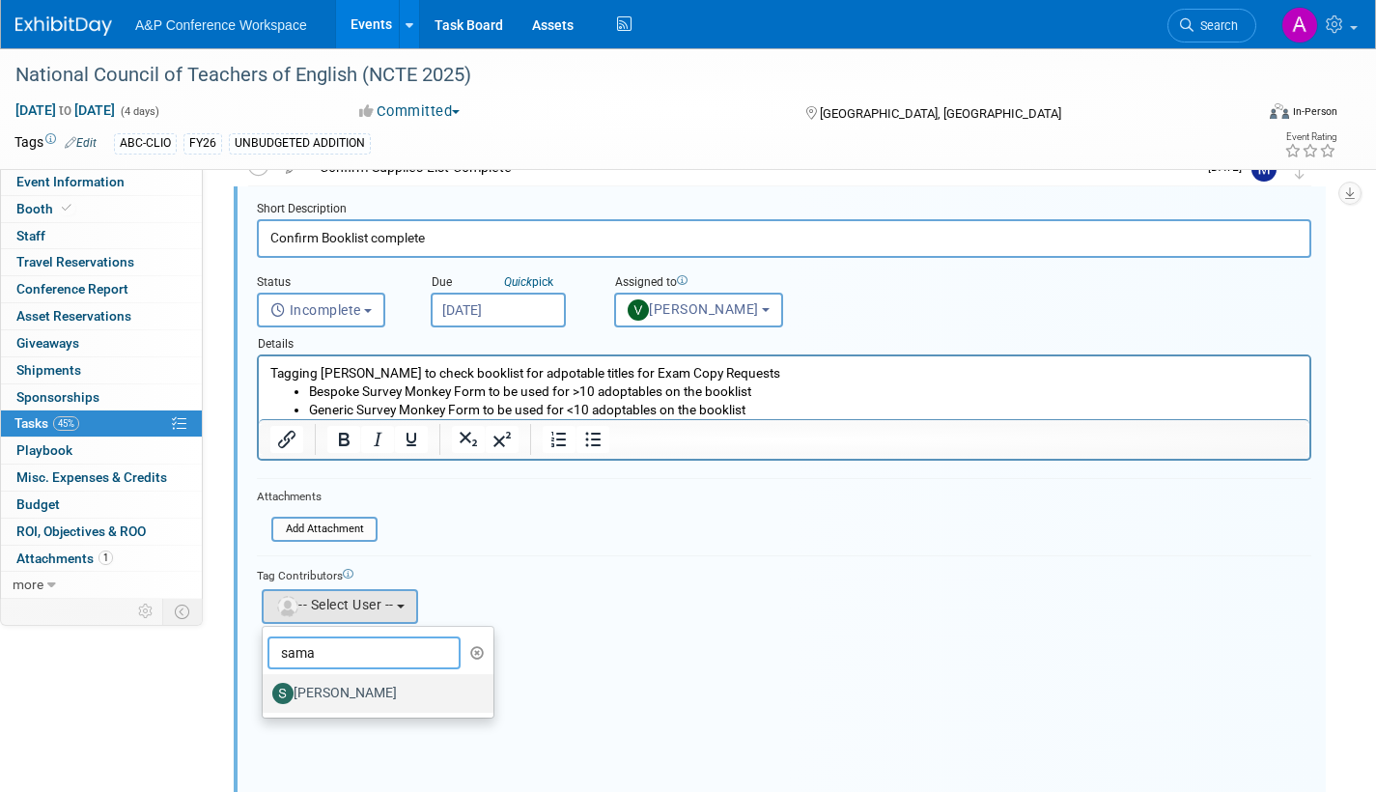
type input "sama"
click at [332, 692] on label "[PERSON_NAME]" at bounding box center [373, 693] width 202 height 31
click at [266, 692] on input "[PERSON_NAME]" at bounding box center [259, 691] width 13 height 13
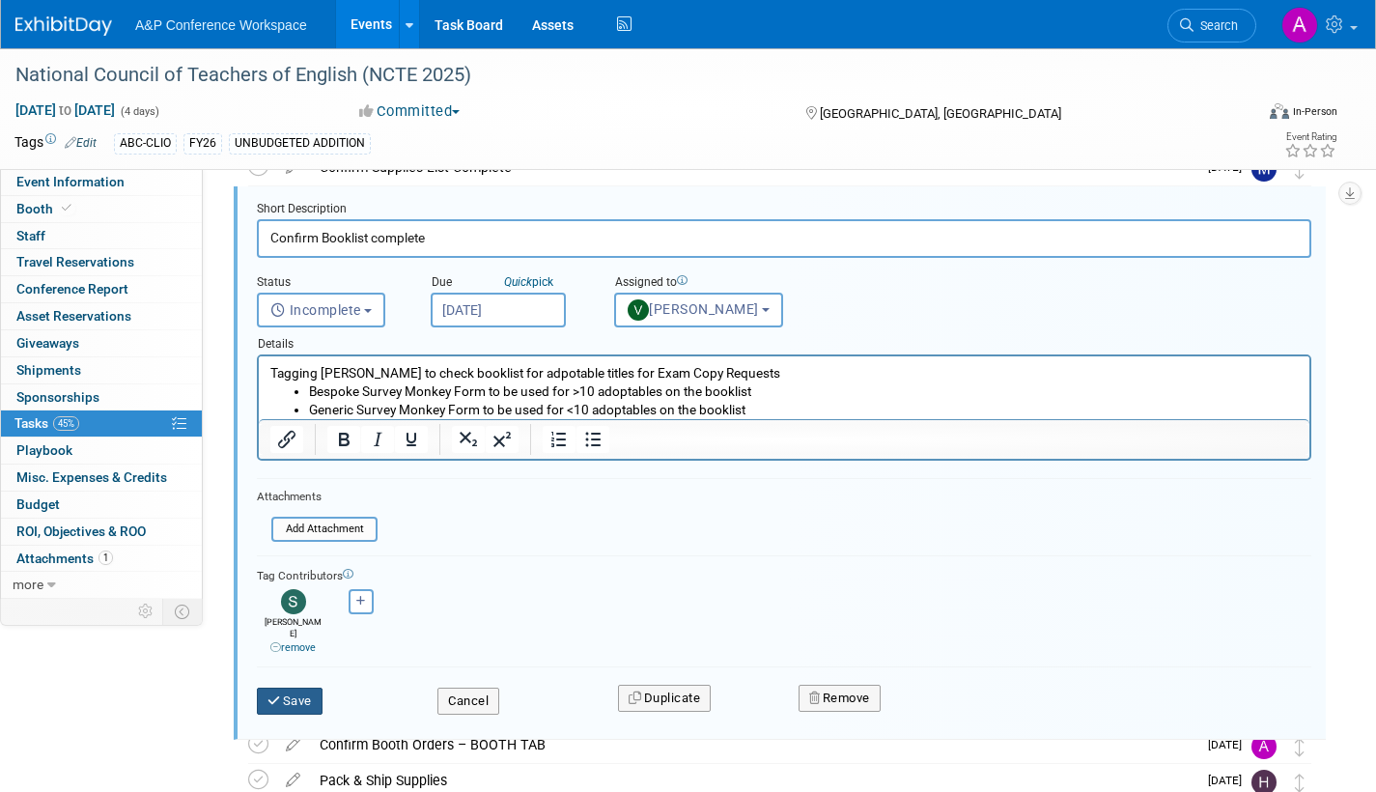
click at [295, 688] on button "Save" at bounding box center [290, 701] width 66 height 27
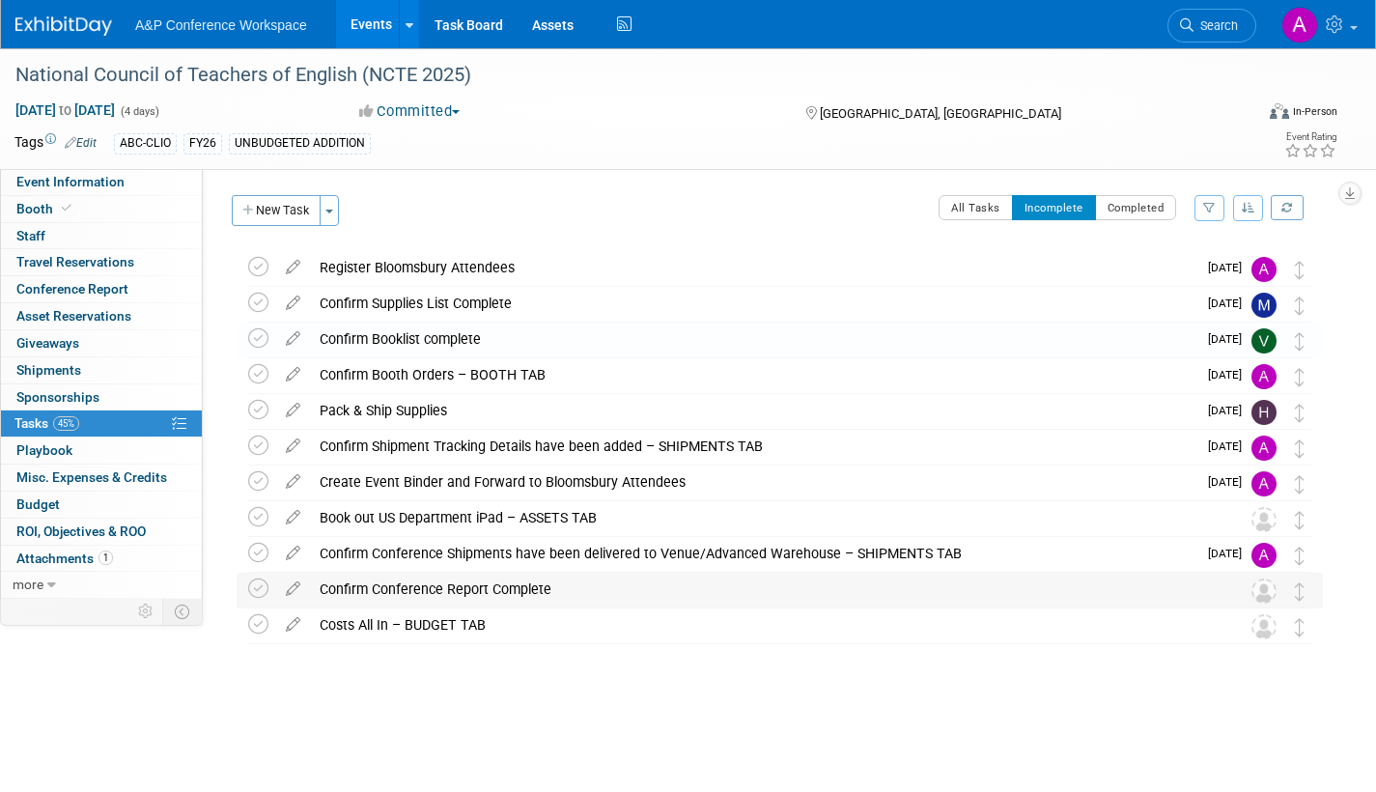
scroll to position [0, 0]
click at [1226, 37] on link "Search" at bounding box center [1211, 26] width 89 height 34
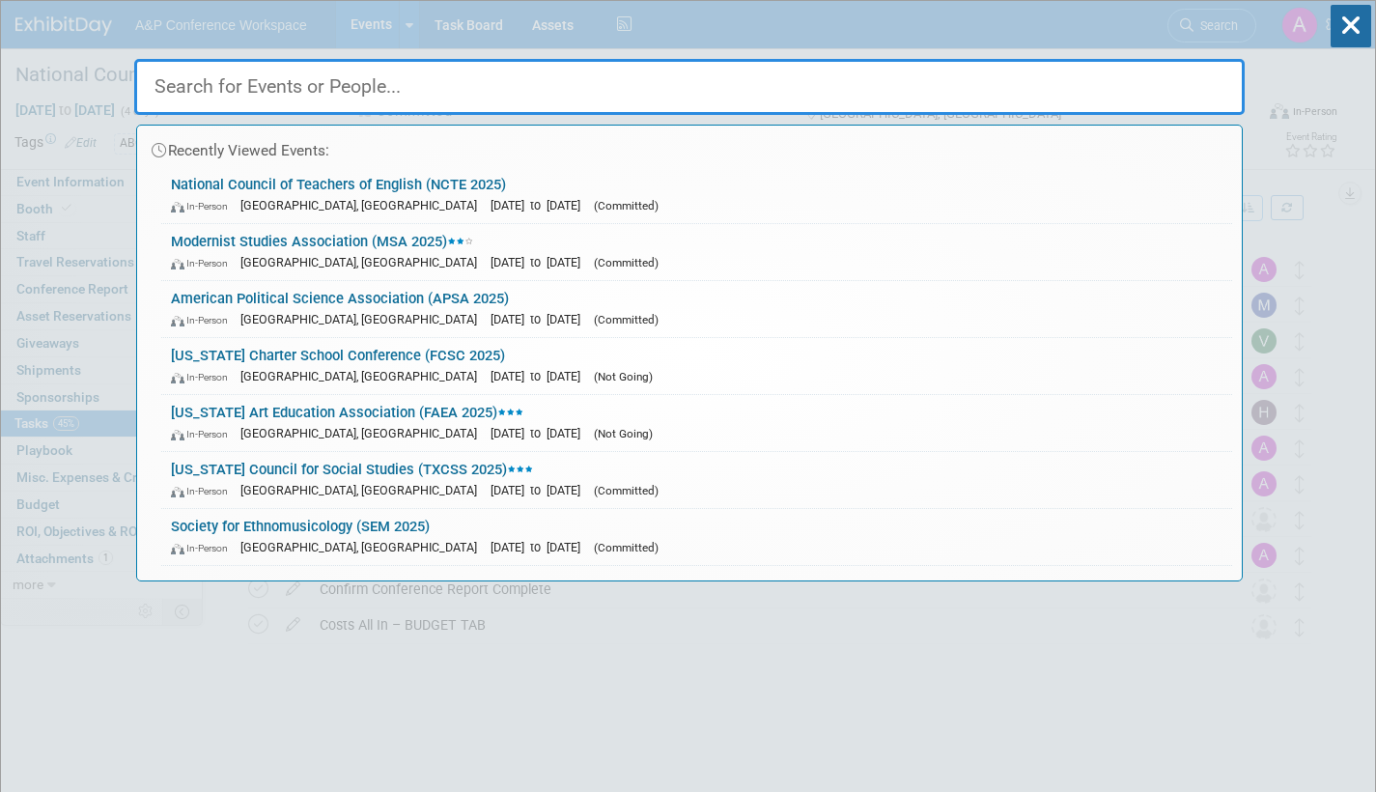
click at [679, 321] on div "In-Person Vancouver, Canada Sep 11, 2025 to Sep 14, 2025 (Committed)" at bounding box center [697, 319] width 1052 height 20
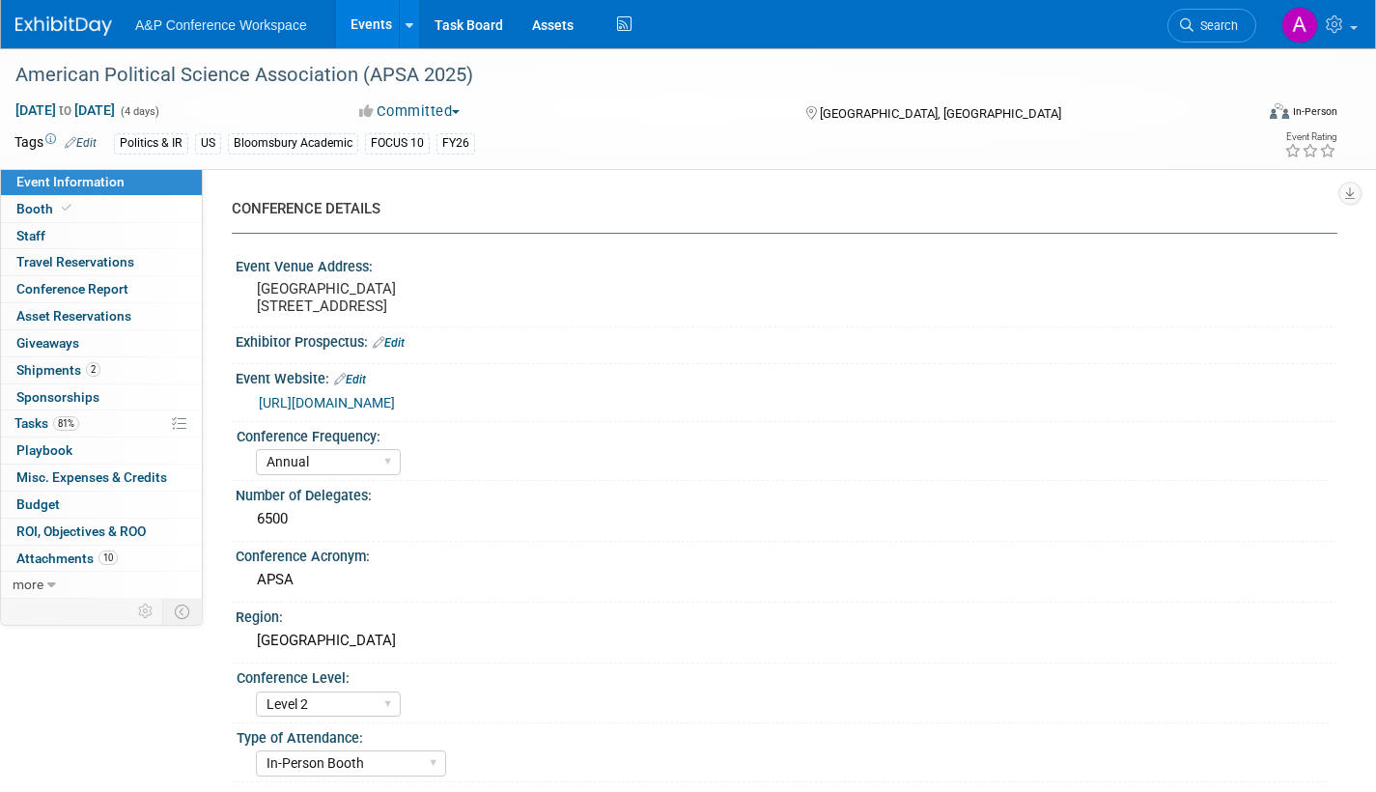
select select "Annual"
select select "Level 2"
select select "In-Person Booth"
select select "Politics & International Relations"
select select "Bloomsbury Academic"
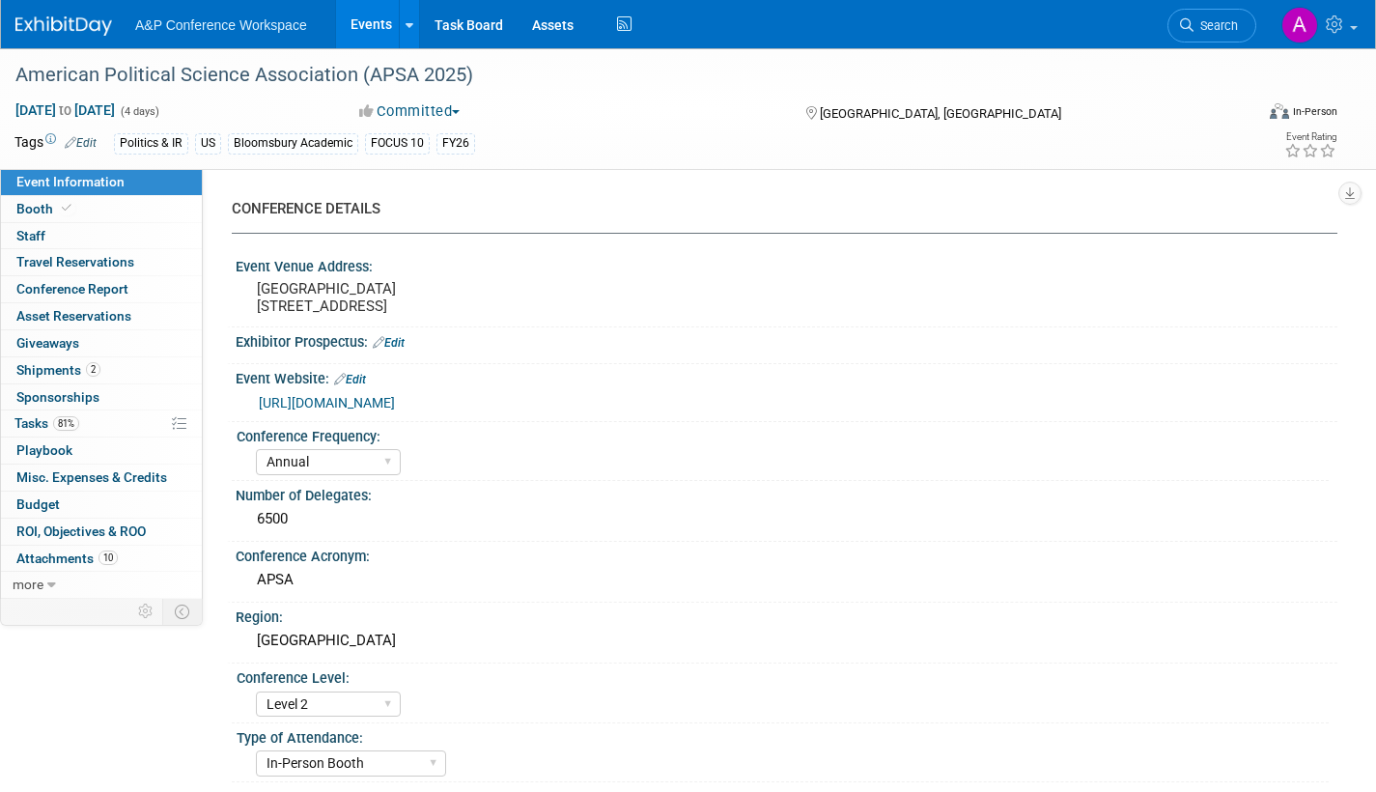
select select "[PERSON_NAME]"
select select "Networking/Commissioning"
click at [33, 422] on span "Tasks 81%" at bounding box center [46, 422] width 65 height 15
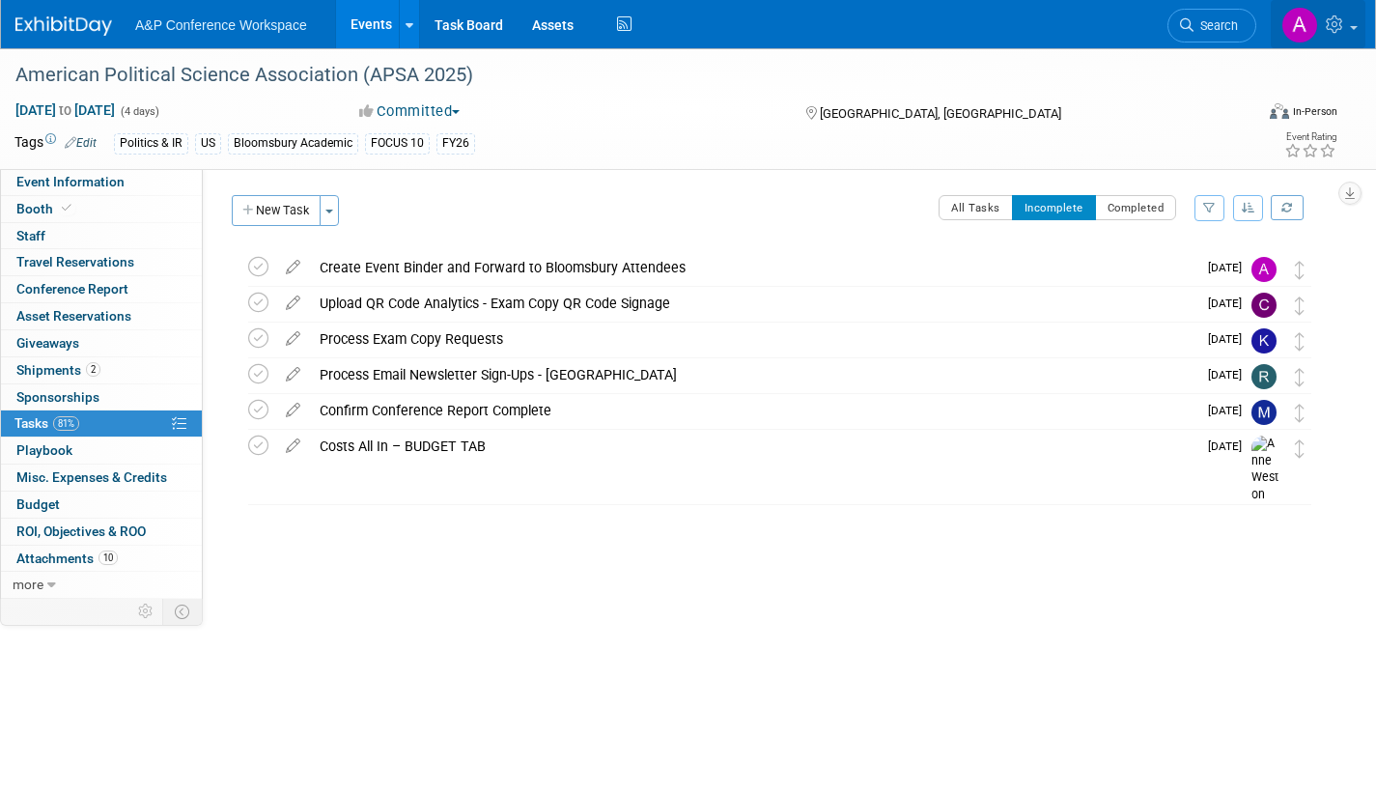
click at [1357, 23] on link at bounding box center [1318, 24] width 95 height 48
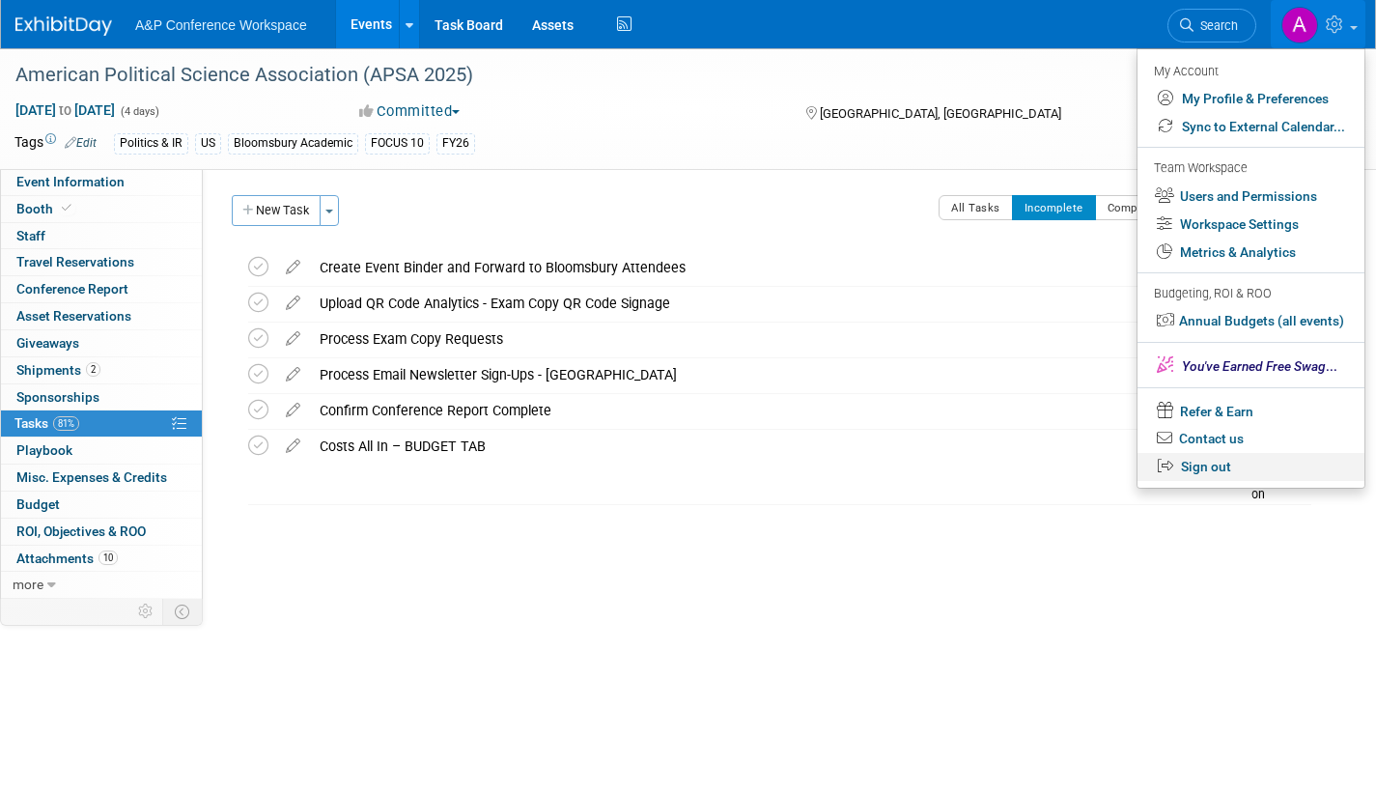
click at [1235, 464] on link "Sign out" at bounding box center [1251, 467] width 227 height 28
